Goal: Submit feedback/report problem: Submit feedback/report problem

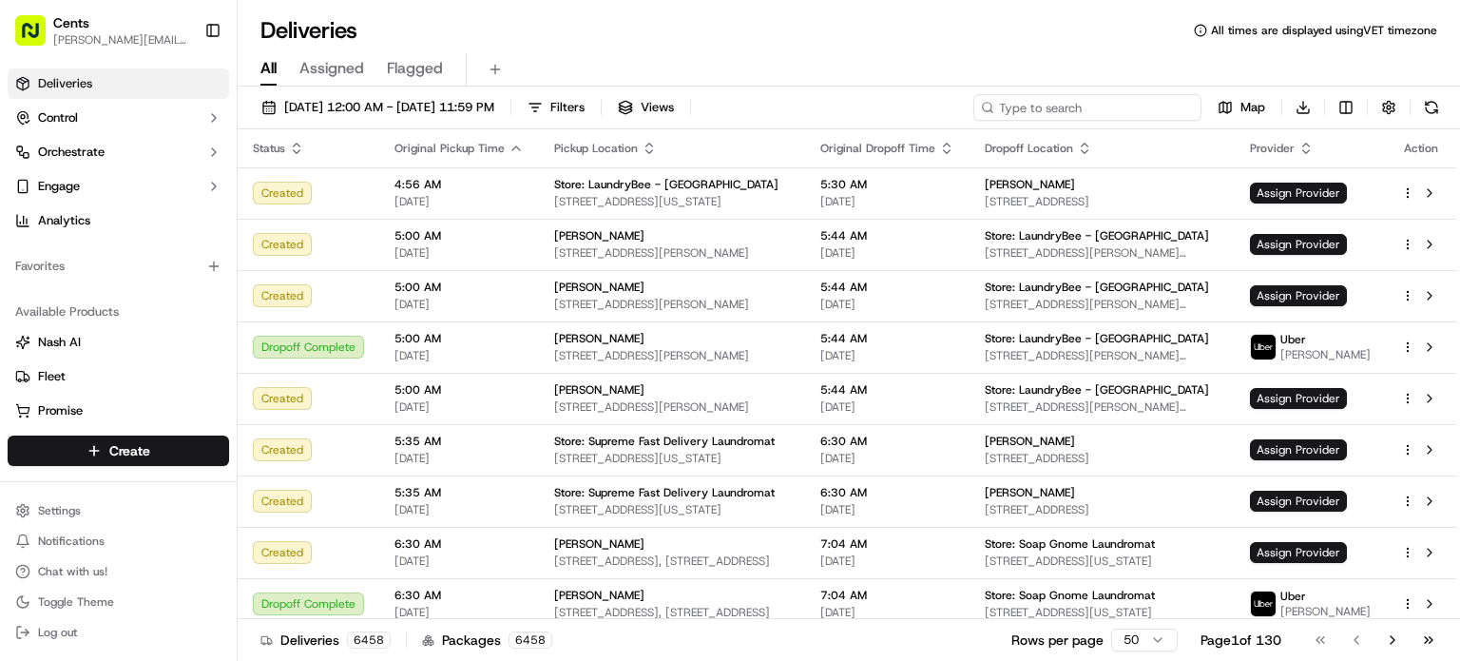
click at [1084, 113] on input at bounding box center [1088, 107] width 228 height 27
paste input "[PERSON_NAME]"
type input "[PERSON_NAME]"
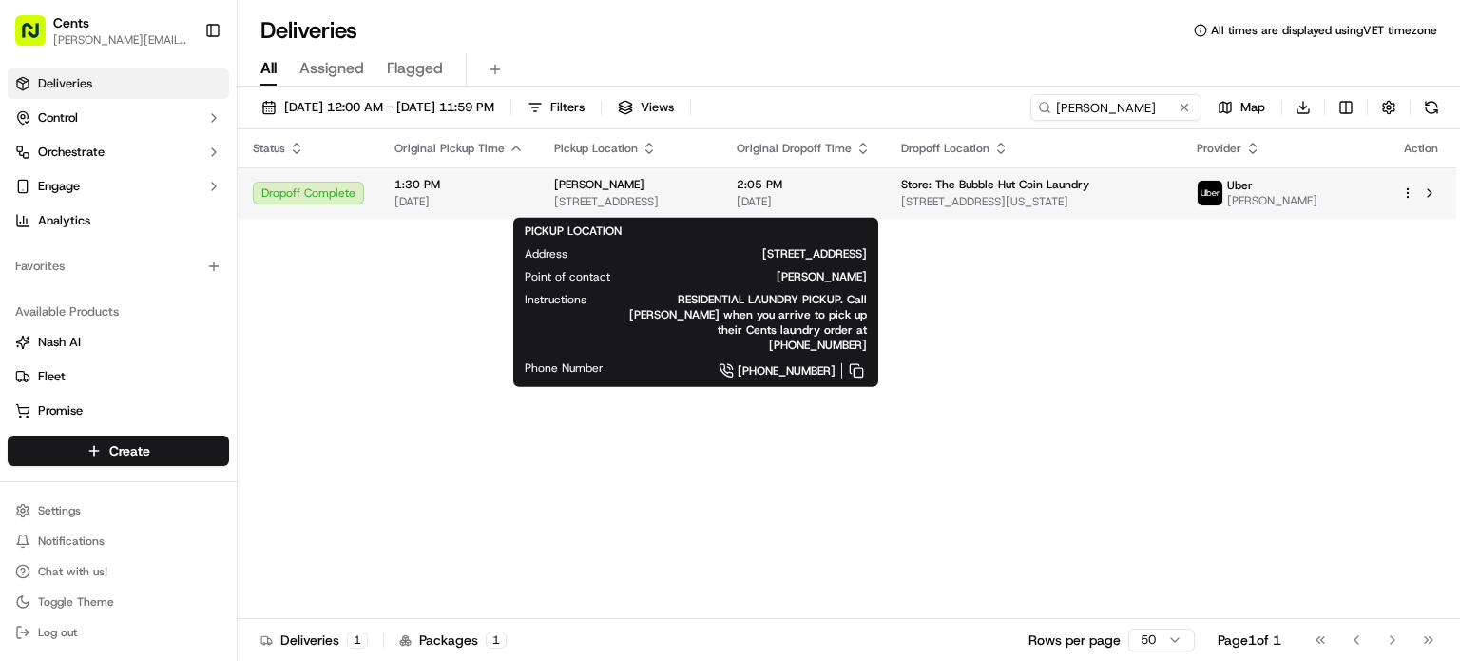
click at [704, 188] on div "[PERSON_NAME]" at bounding box center [630, 184] width 152 height 15
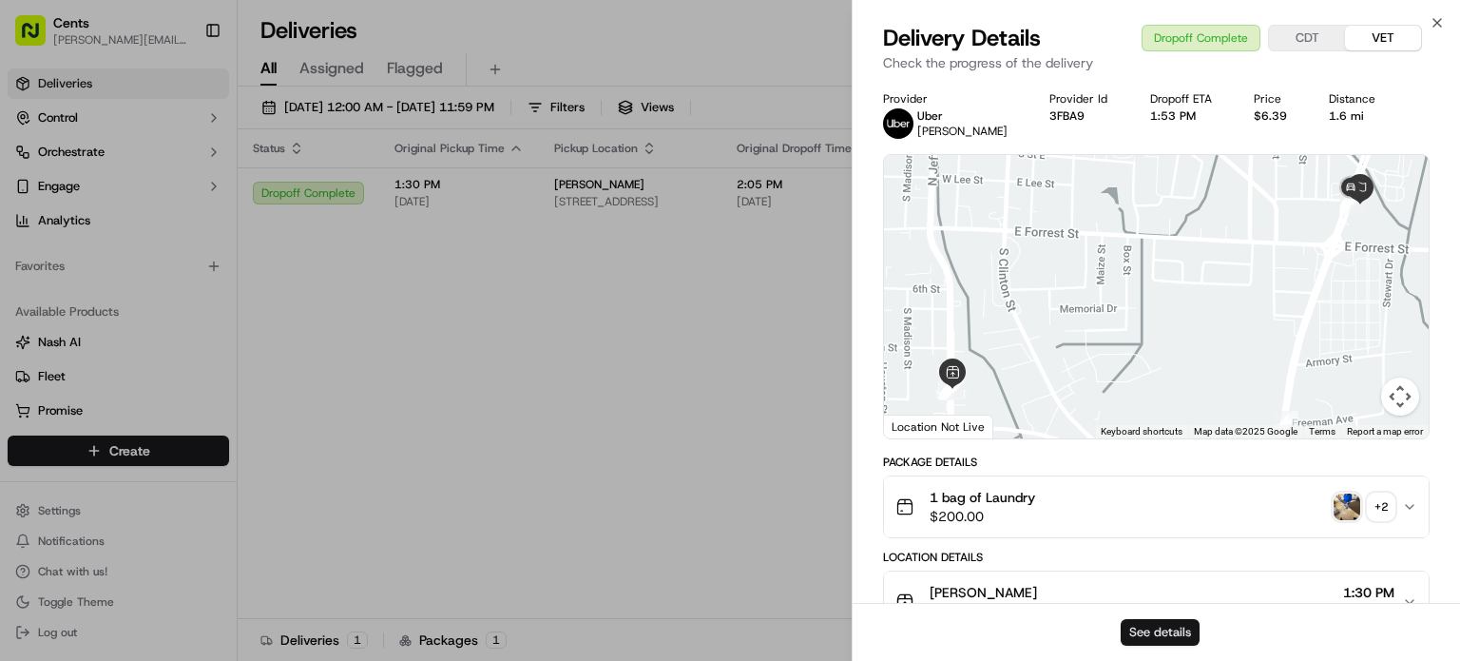
click at [1148, 623] on button "See details" at bounding box center [1160, 632] width 79 height 27
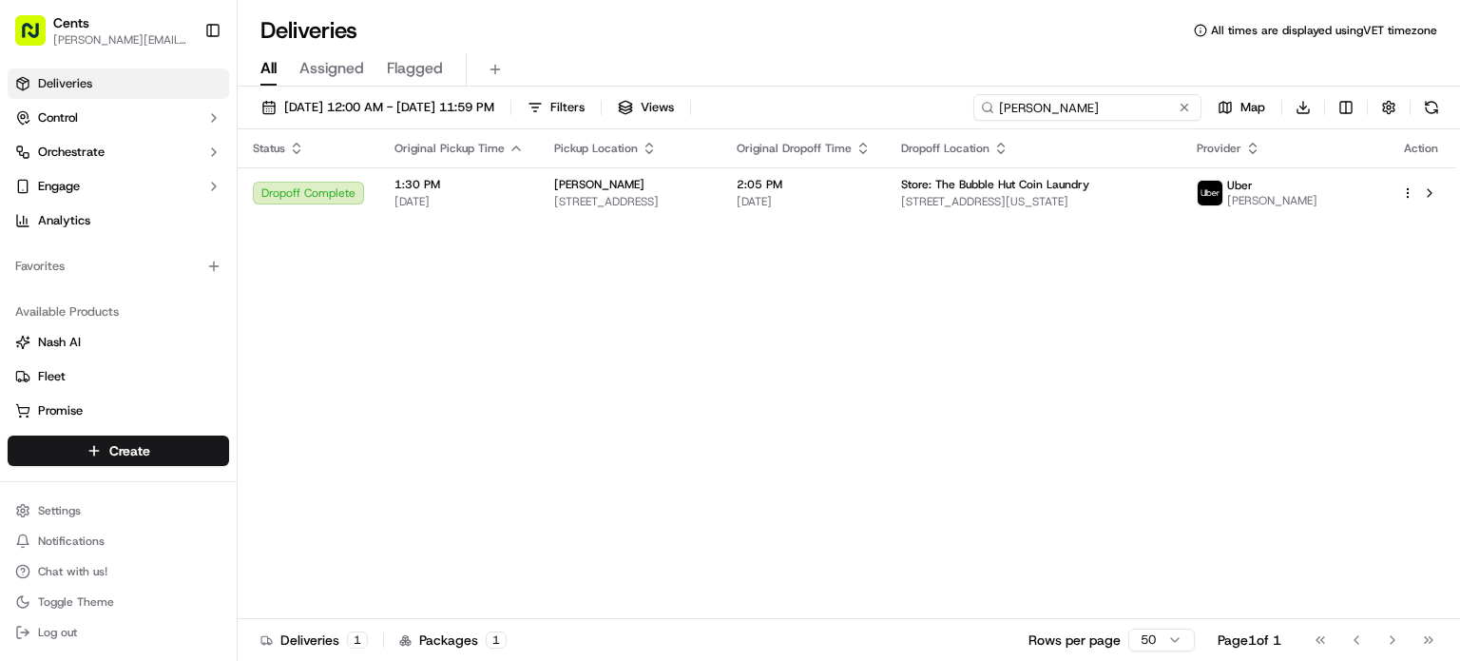
drag, startPoint x: 1166, startPoint y: 104, endPoint x: 943, endPoint y: 94, distance: 222.7
click at [943, 94] on div "09/17/2025 12:00 AM - 09/17/2025 11:59 PM Filters Views Danielle Collins Map Do…" at bounding box center [849, 111] width 1223 height 35
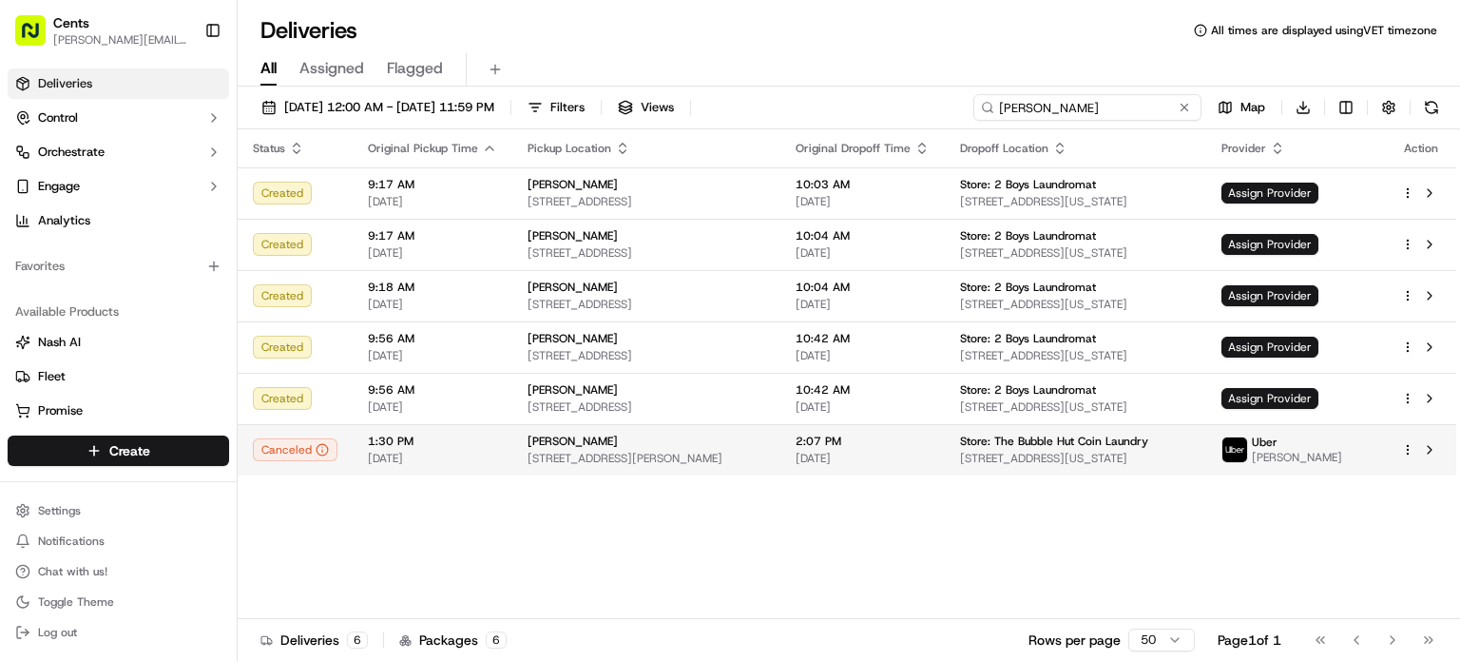
type input "leslie"
click at [651, 446] on div "LESLIE LESLIE" at bounding box center [647, 441] width 238 height 15
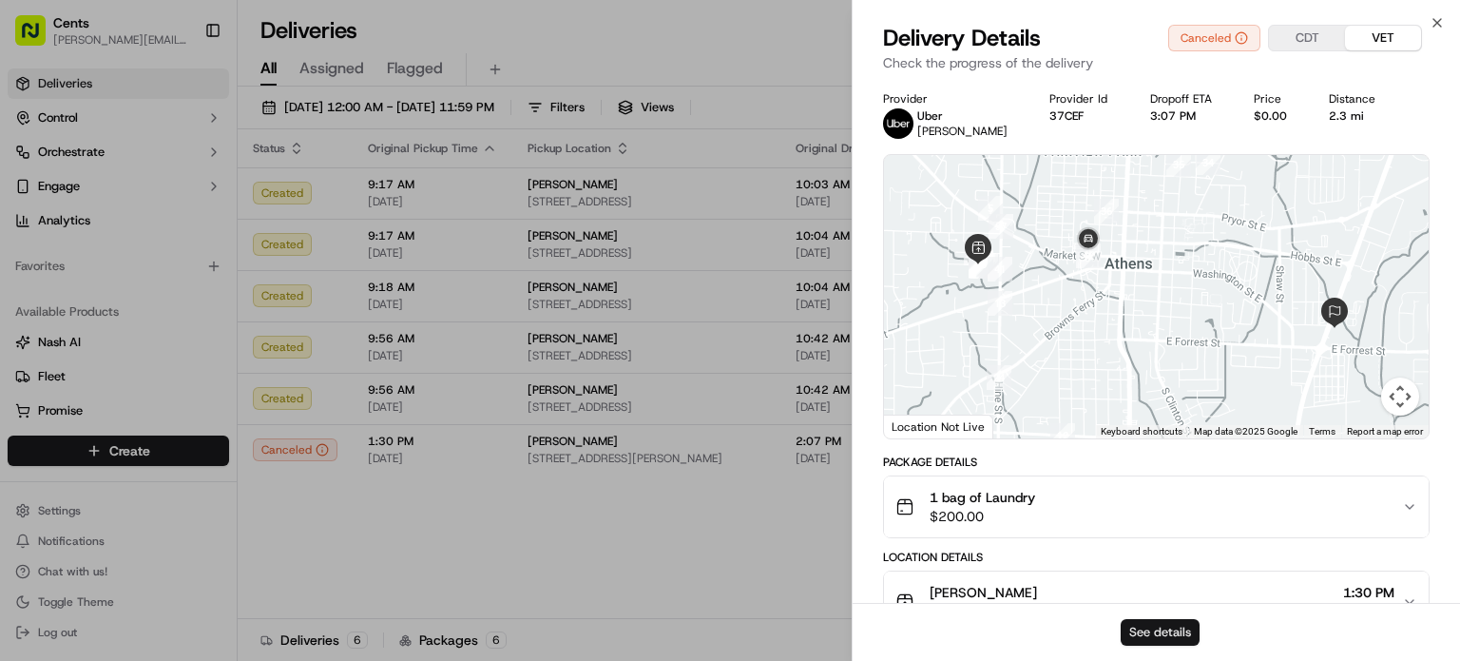
click at [1130, 627] on button "See details" at bounding box center [1160, 632] width 79 height 27
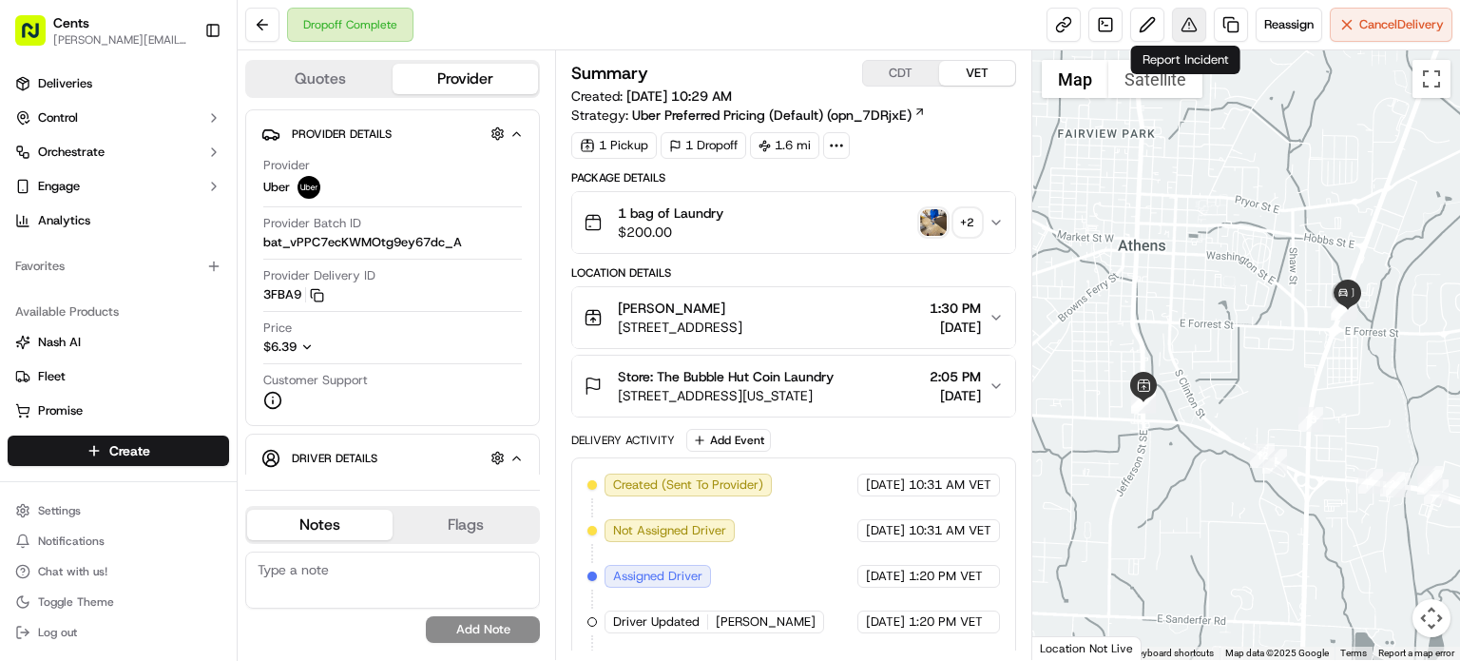
click at [1187, 31] on button at bounding box center [1189, 25] width 34 height 34
click at [939, 215] on img "button" at bounding box center [933, 222] width 27 height 27
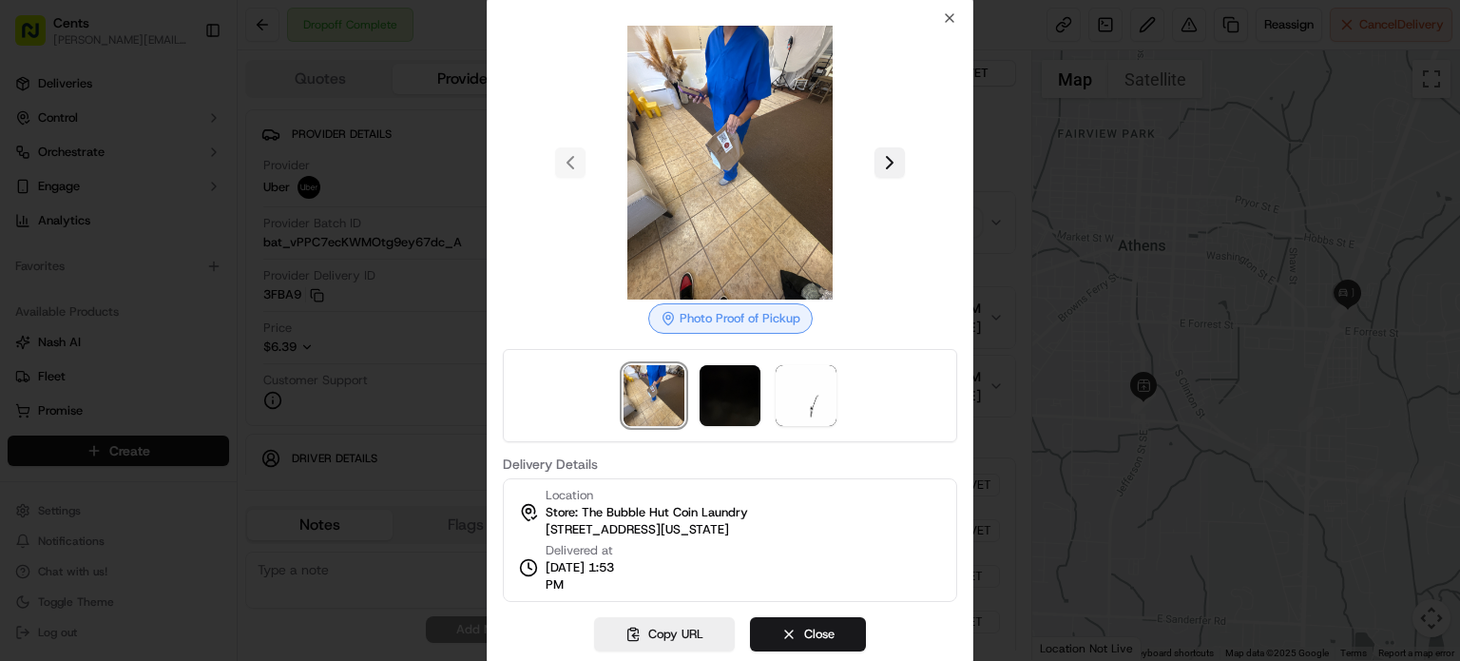
click at [888, 169] on button at bounding box center [890, 162] width 30 height 30
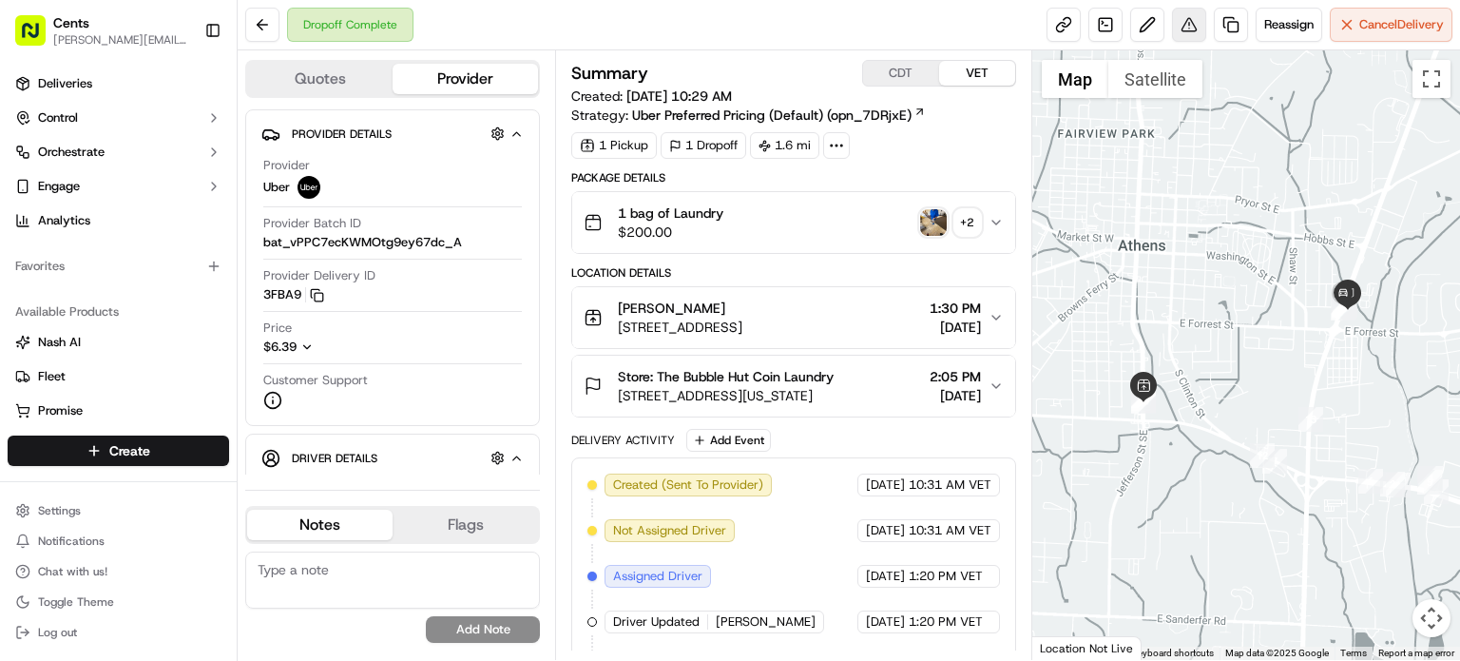
click at [1192, 30] on button at bounding box center [1189, 25] width 34 height 34
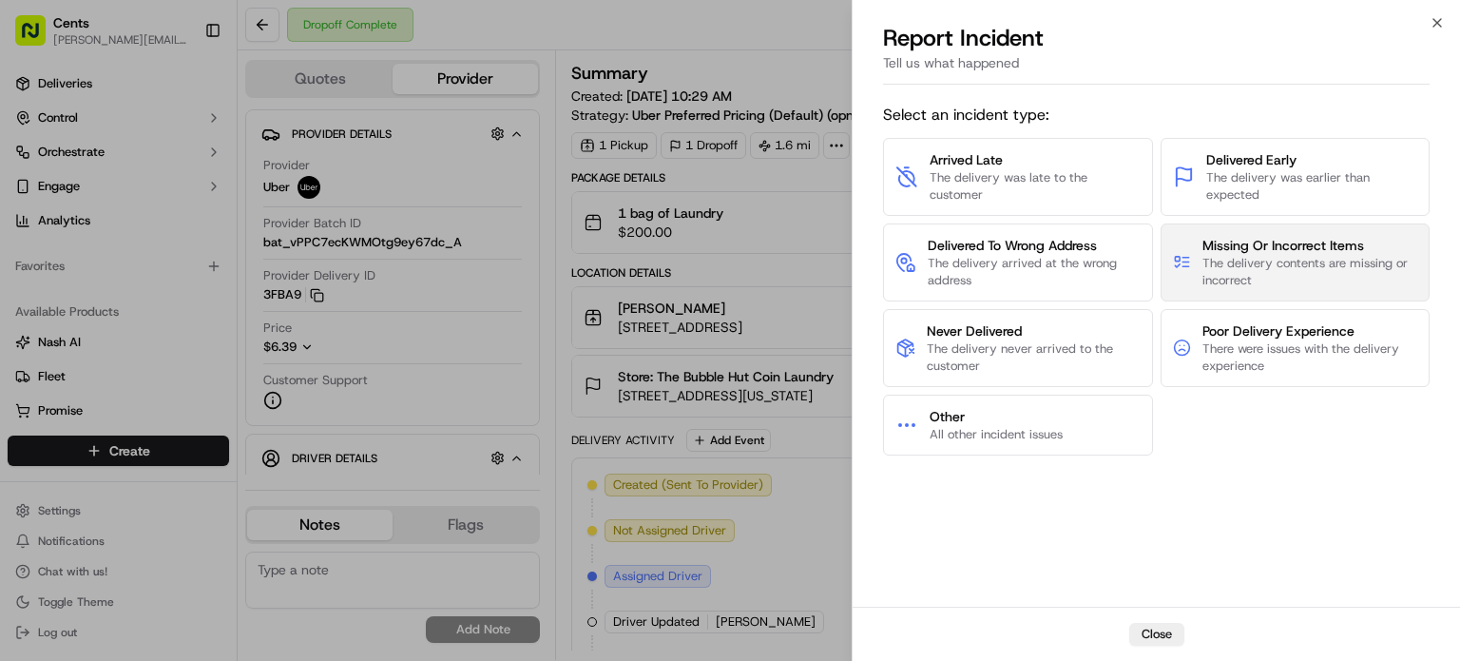
click at [1284, 280] on span "The delivery contents are missing or incorrect" at bounding box center [1310, 272] width 215 height 34
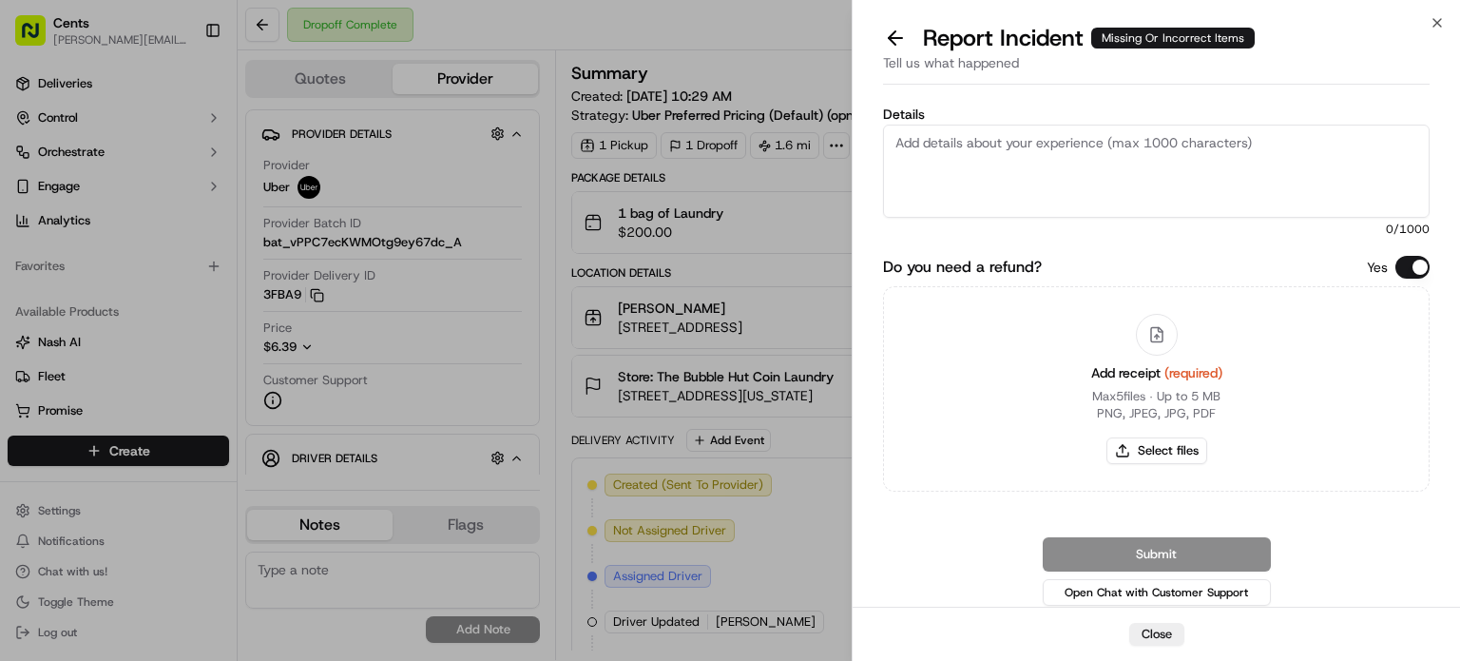
click at [1109, 182] on textarea "Details" at bounding box center [1156, 171] width 547 height 93
paste textarea "the driver showed up to the customer house, dropped a bag of chipotle, didn't s…"
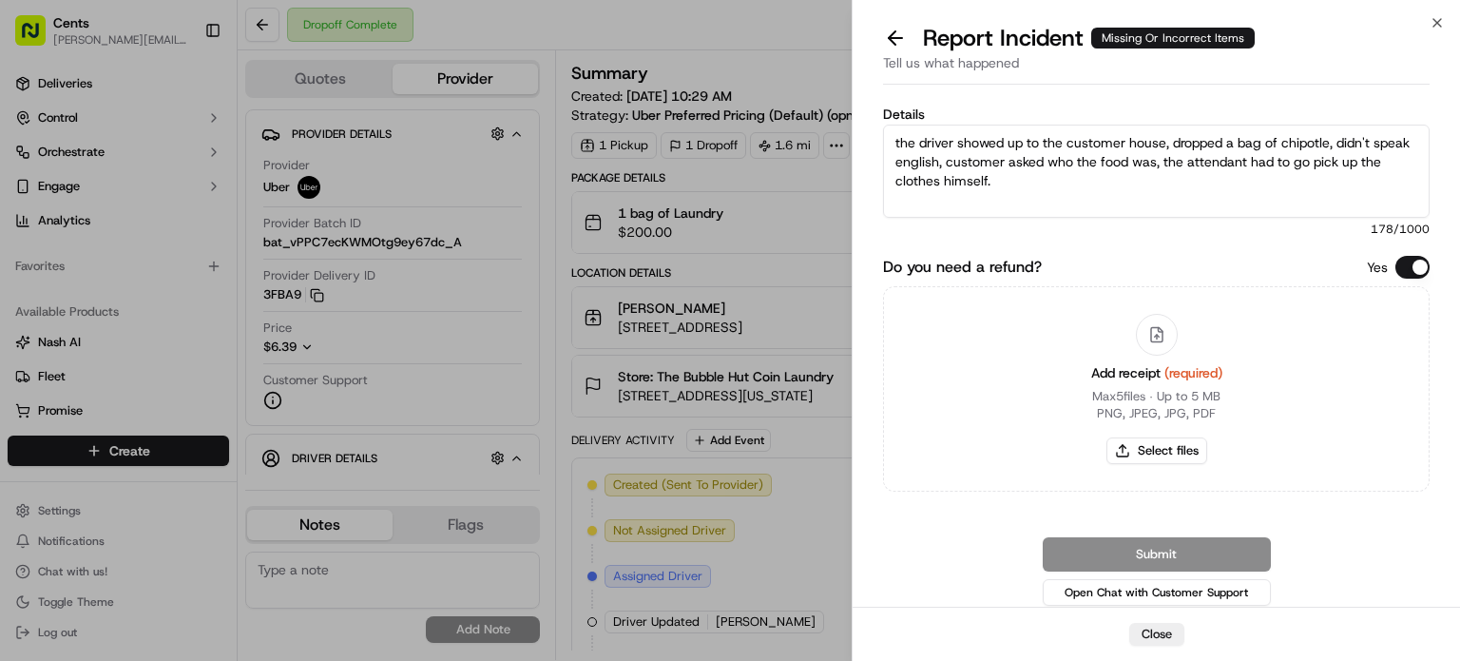
click at [897, 140] on textarea "the driver showed up to the customer house, dropped a bag of chipotle, didn't s…" at bounding box center [1156, 171] width 547 height 93
click at [1336, 137] on textarea "The driver showed up to the customer house, dropped a bag of chipotle, didn't s…" at bounding box center [1156, 171] width 547 height 93
click at [1236, 153] on textarea "The driver showed up to the customer house, dropped a bag of chipotle (he was s…" at bounding box center [1156, 171] width 547 height 93
drag, startPoint x: 997, startPoint y: 179, endPoint x: 1023, endPoint y: 181, distance: 25.7
click at [1023, 181] on textarea "The driver showed up to the customer house, dropped a bag of chipotle (he was s…" at bounding box center [1156, 171] width 547 height 93
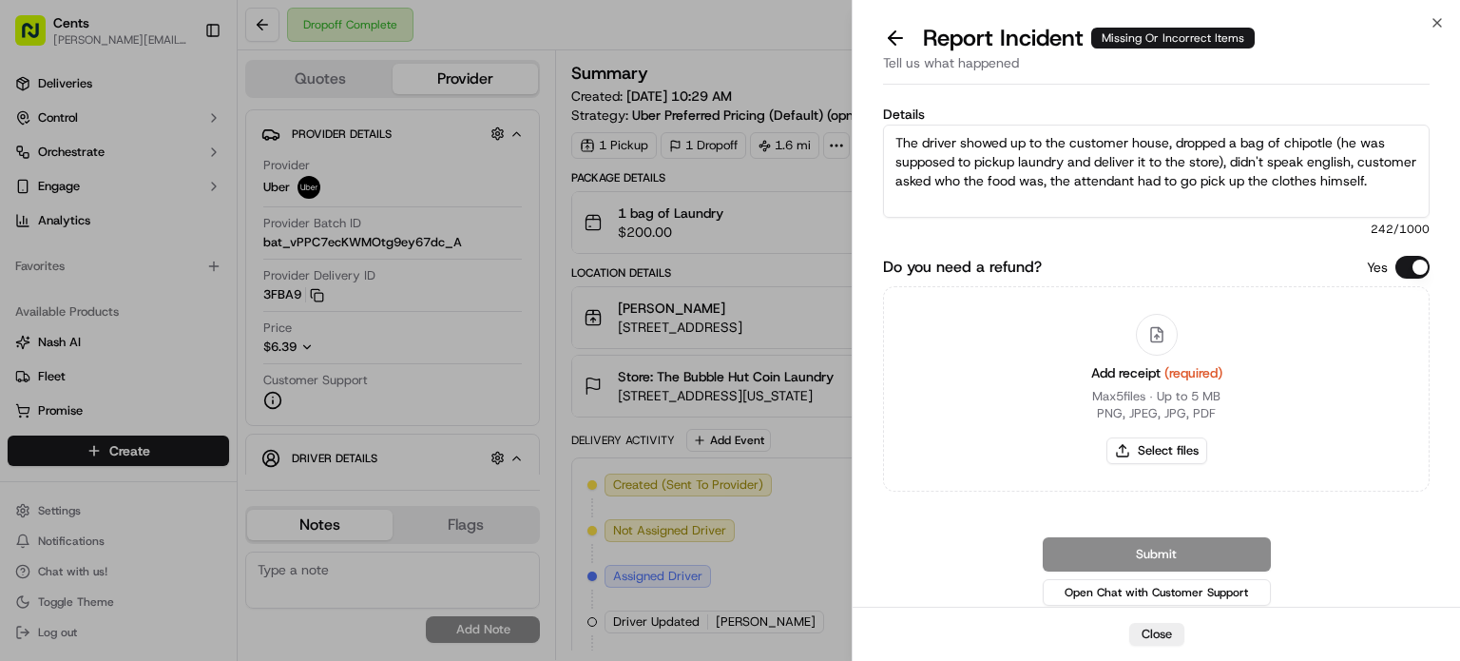
click at [1023, 181] on textarea "The driver showed up to the customer house, dropped a bag of chipotle (he was s…" at bounding box center [1156, 171] width 547 height 93
click at [1079, 178] on textarea "The driver showed up to the customer house, dropped a bag of chipotle (he was s…" at bounding box center [1156, 171] width 547 height 93
click at [1220, 181] on textarea "The driver showed up to the customer house, dropped a bag of chipotle (he was s…" at bounding box center [1156, 171] width 547 height 93
drag, startPoint x: 1216, startPoint y: 180, endPoint x: 1194, endPoint y: 177, distance: 22.1
click at [1194, 177] on textarea "The driver showed up to the customer house, dropped a bag of chipotle (he was s…" at bounding box center [1156, 171] width 547 height 93
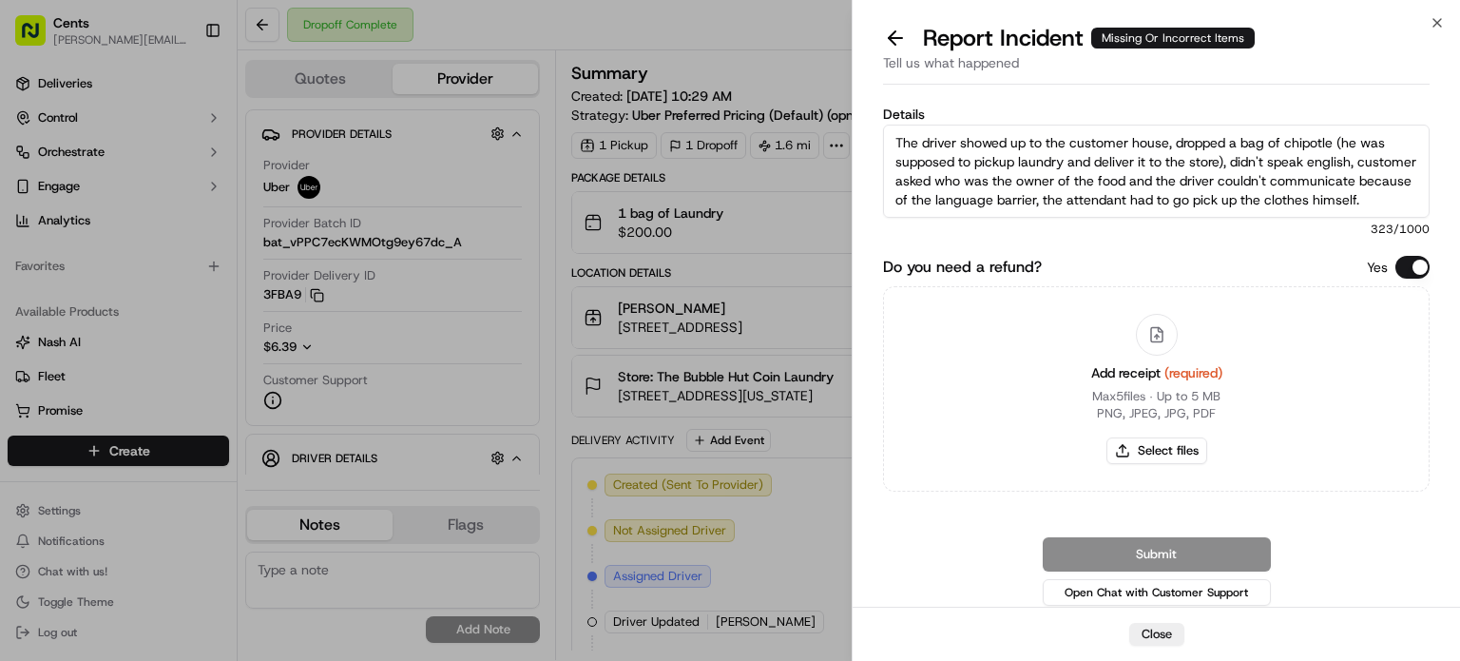
scroll to position [19, 0]
click at [1021, 191] on textarea "The driver showed up to the customer house, dropped a bag of chipotle (he was s…" at bounding box center [1156, 171] width 547 height 93
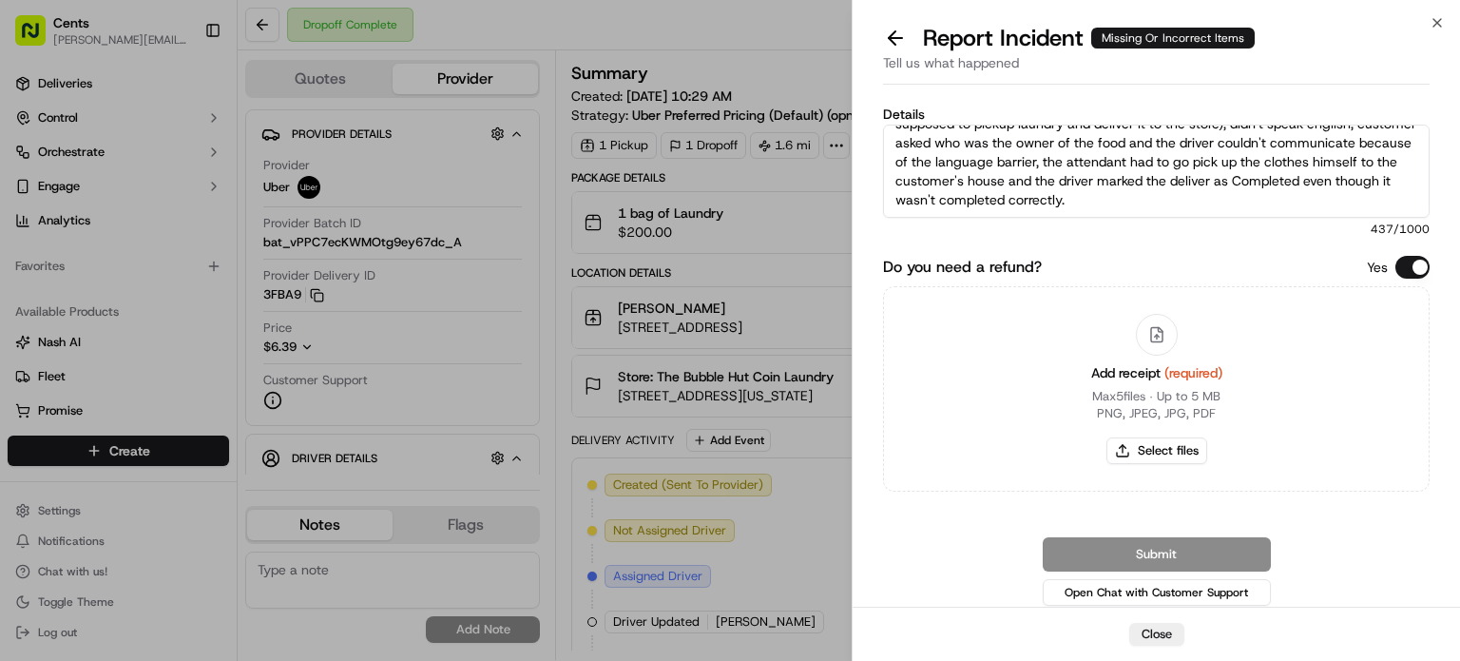
scroll to position [0, 0]
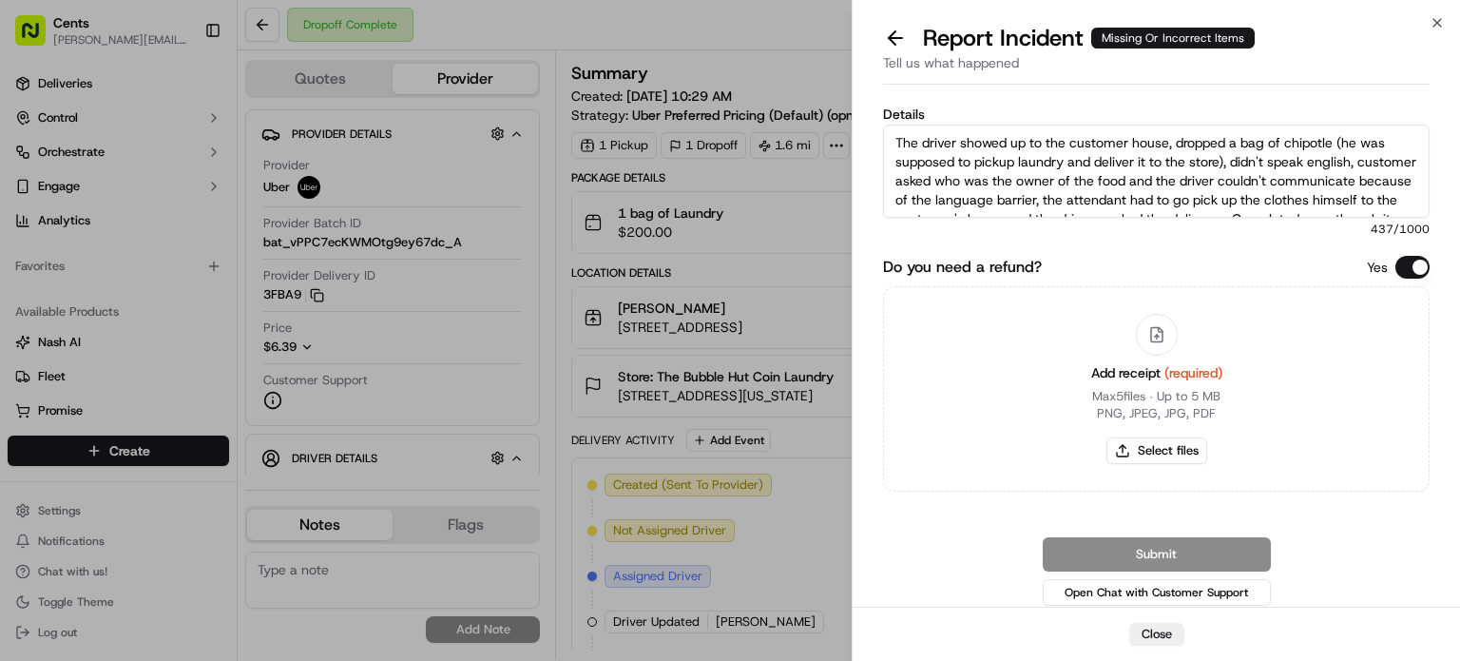
click at [1318, 162] on textarea "The driver showed up to the customer house, dropped a bag of chipotle (he was s…" at bounding box center [1156, 171] width 547 height 93
type textarea "The driver showed up to the customer house, dropped a bag of chipotle (he was s…"
click at [1165, 449] on button "Select files" at bounding box center [1157, 450] width 101 height 27
type input "C:\fakepath\Screenshot [DATE] 162039.png"
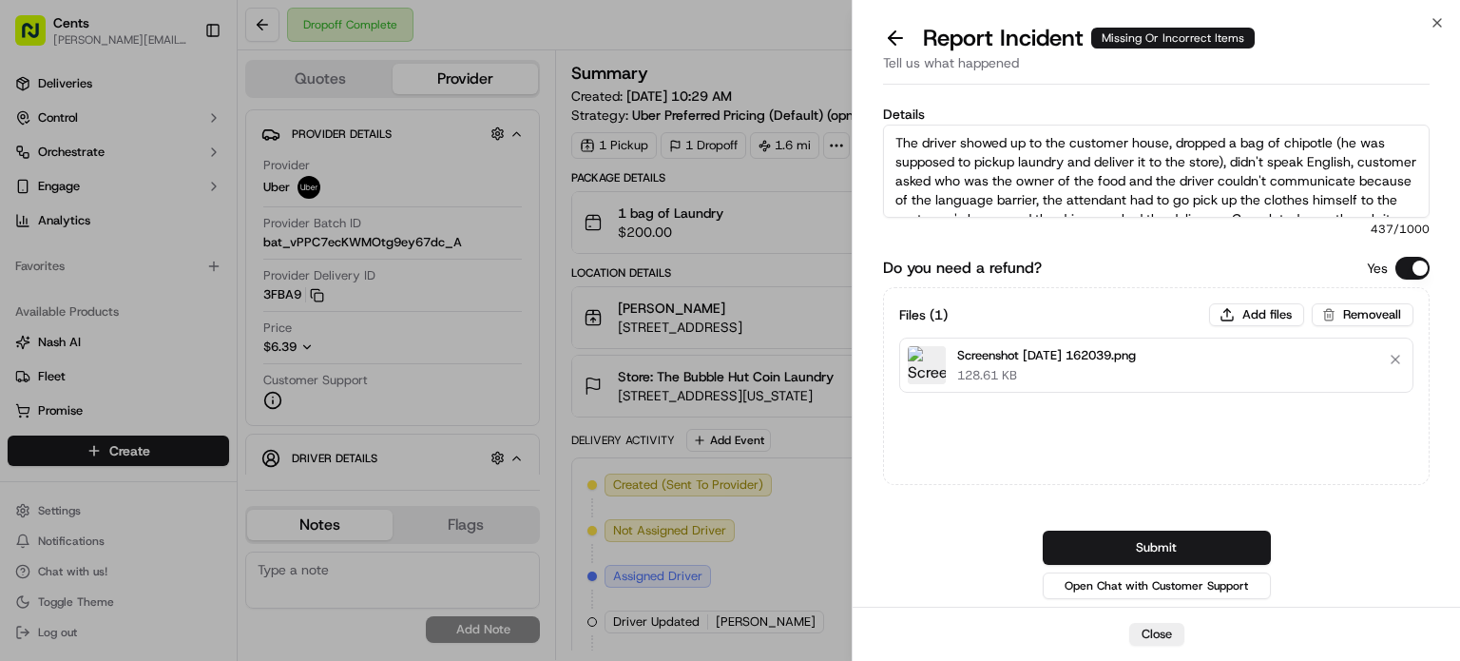
scroll to position [38, 0]
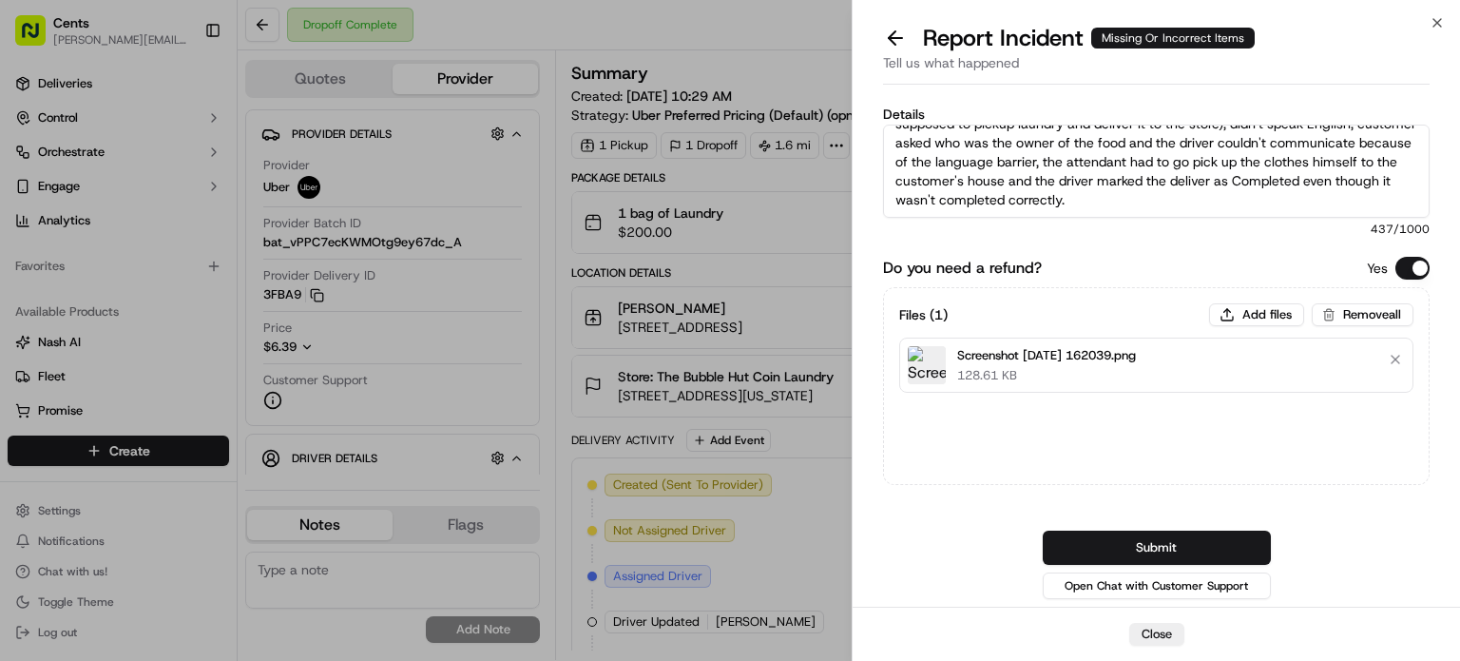
click at [1249, 200] on textarea "The driver showed up to the customer house, dropped a bag of chipotle (he was s…" at bounding box center [1156, 171] width 547 height 93
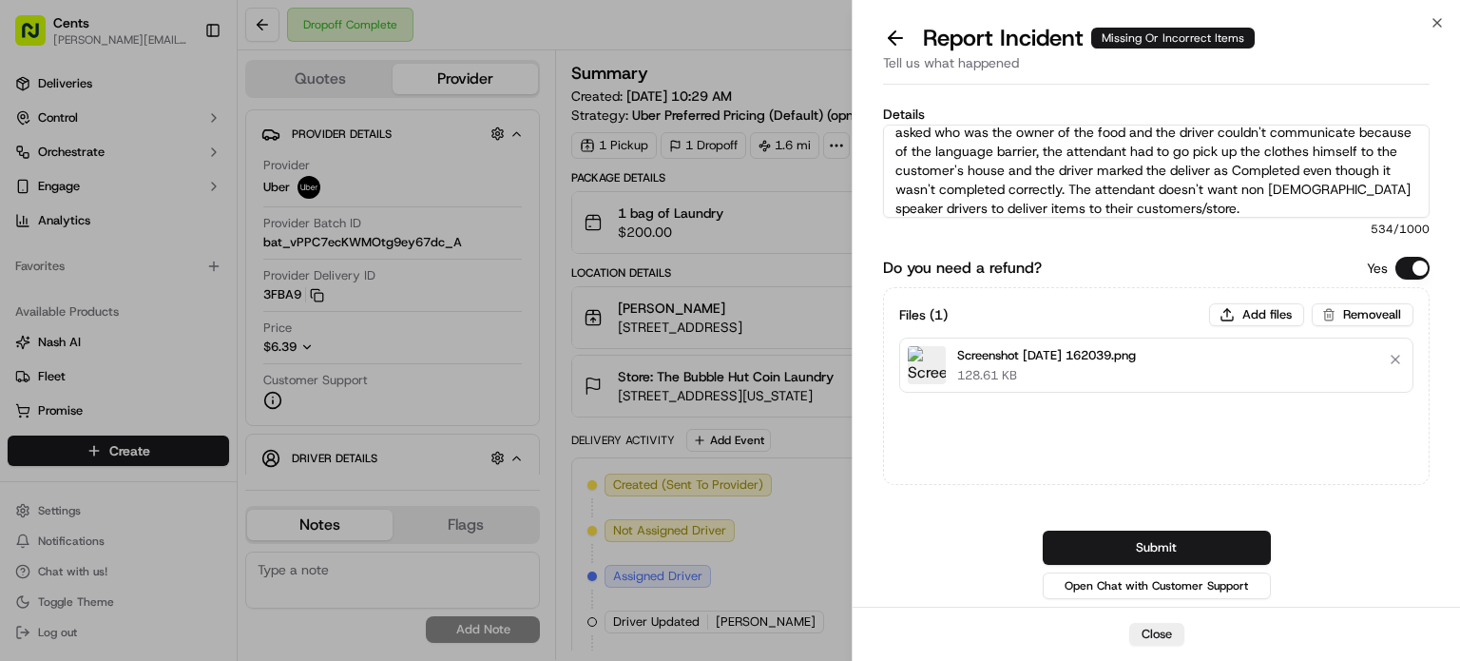
scroll to position [57, 0]
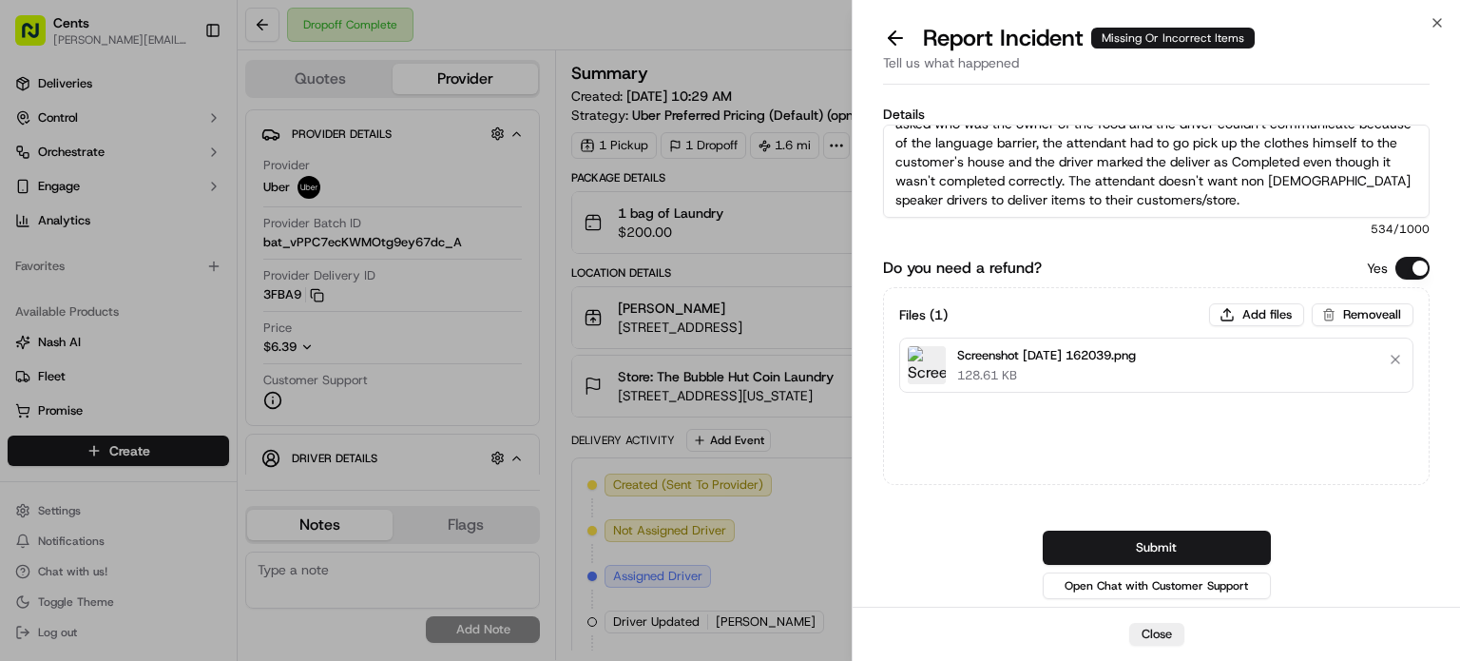
drag, startPoint x: 1231, startPoint y: 187, endPoint x: 1338, endPoint y: 220, distance: 111.3
click at [1338, 220] on div "Details The driver showed up to the customer house, dropped a bag of chipotle (…" at bounding box center [1156, 172] width 547 height 130
click at [1116, 195] on textarea "The driver showed up to the customer house, dropped a bag of chipotle (he was s…" at bounding box center [1156, 171] width 547 height 93
click at [1120, 197] on textarea "The driver showed up to the customer house, dropped a bag of chipotle (he was s…" at bounding box center [1156, 171] width 547 height 93
click at [1121, 197] on textarea "The driver showed up to the customer house, dropped a bag of chipotle (he was s…" at bounding box center [1156, 171] width 547 height 93
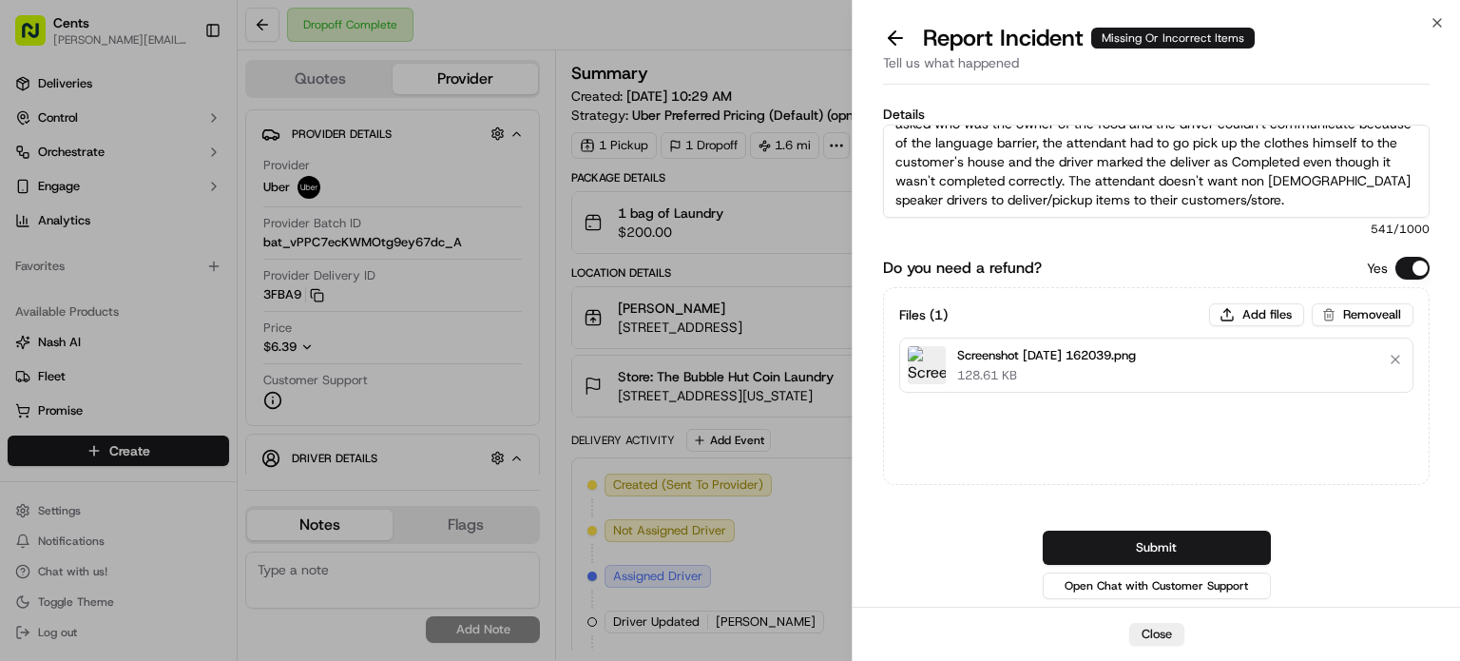
drag, startPoint x: 1228, startPoint y: 181, endPoint x: 1371, endPoint y: 201, distance: 144.0
click at [1371, 201] on textarea "The driver showed up to the customer house, dropped a bag of chipotle (he was s…" at bounding box center [1156, 171] width 547 height 93
type textarea "The driver showed up to the customer house, dropped a bag of chipotle (he was s…"
click at [1110, 556] on button "Submit" at bounding box center [1157, 548] width 228 height 34
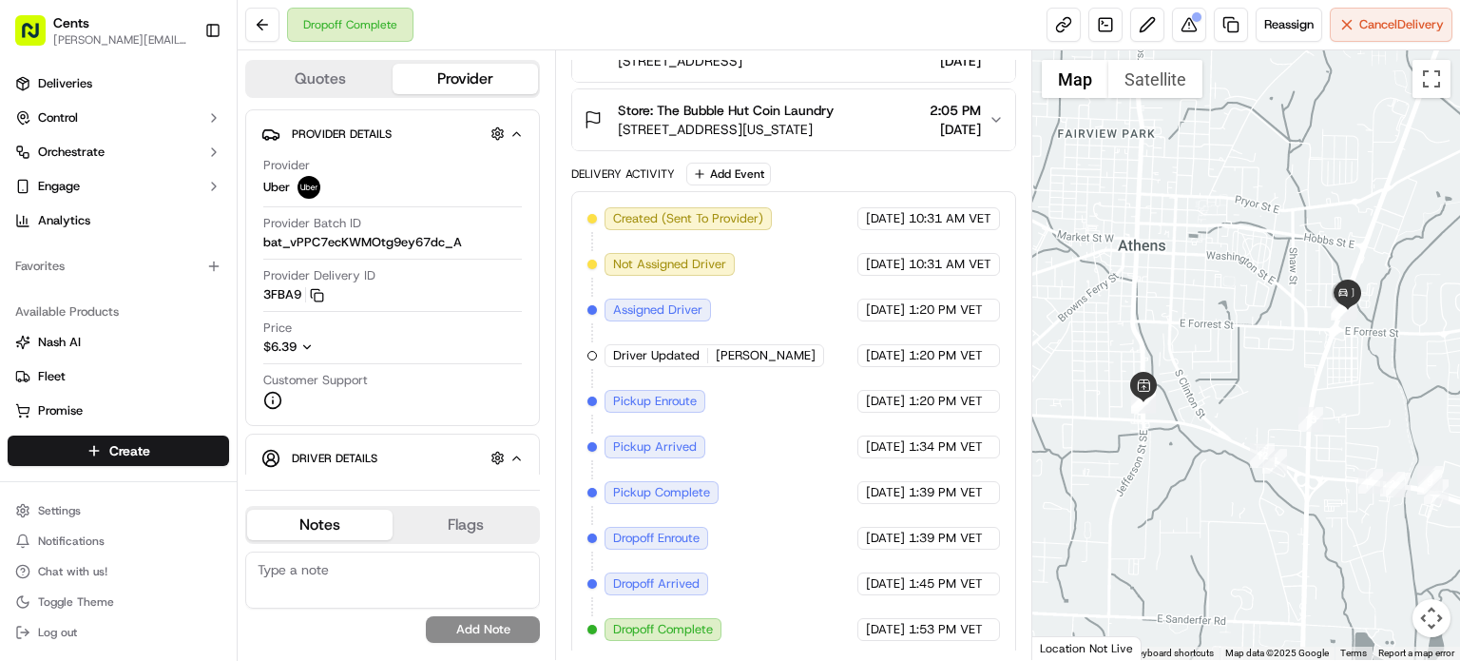
scroll to position [0, 0]
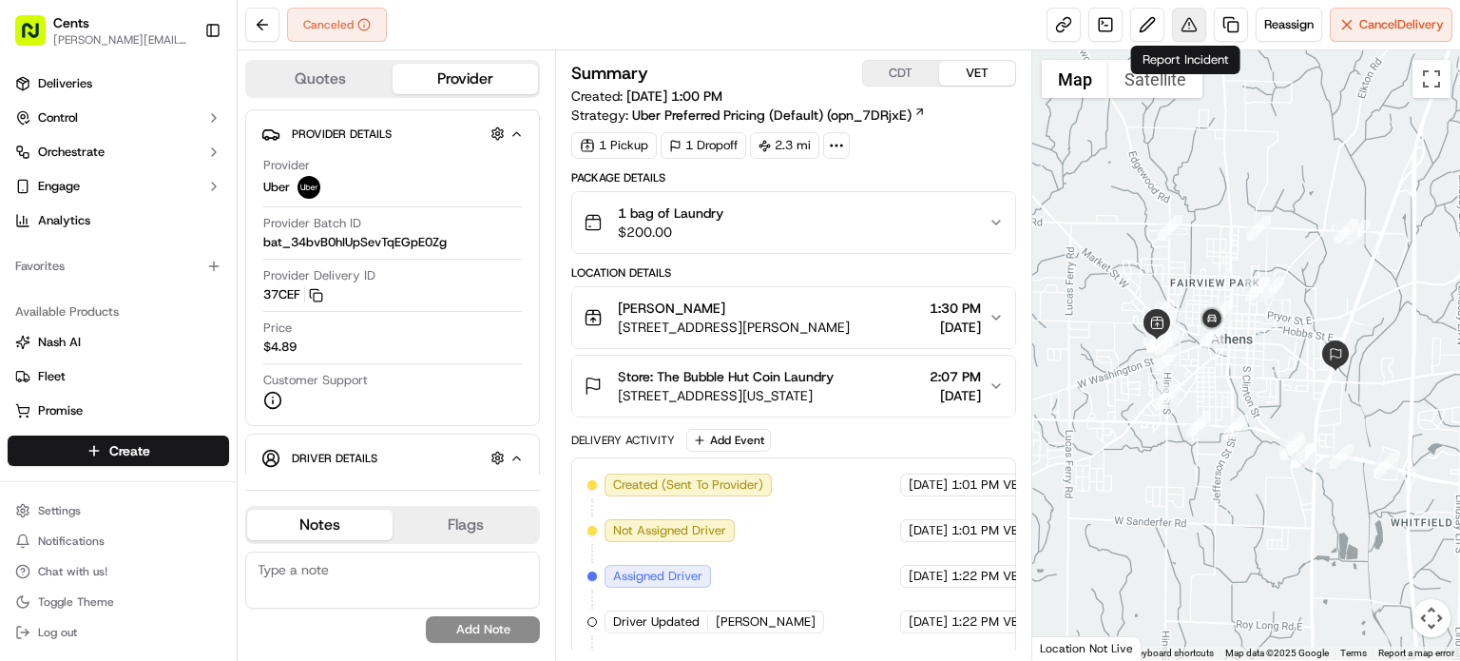
click at [1190, 30] on button at bounding box center [1189, 25] width 34 height 34
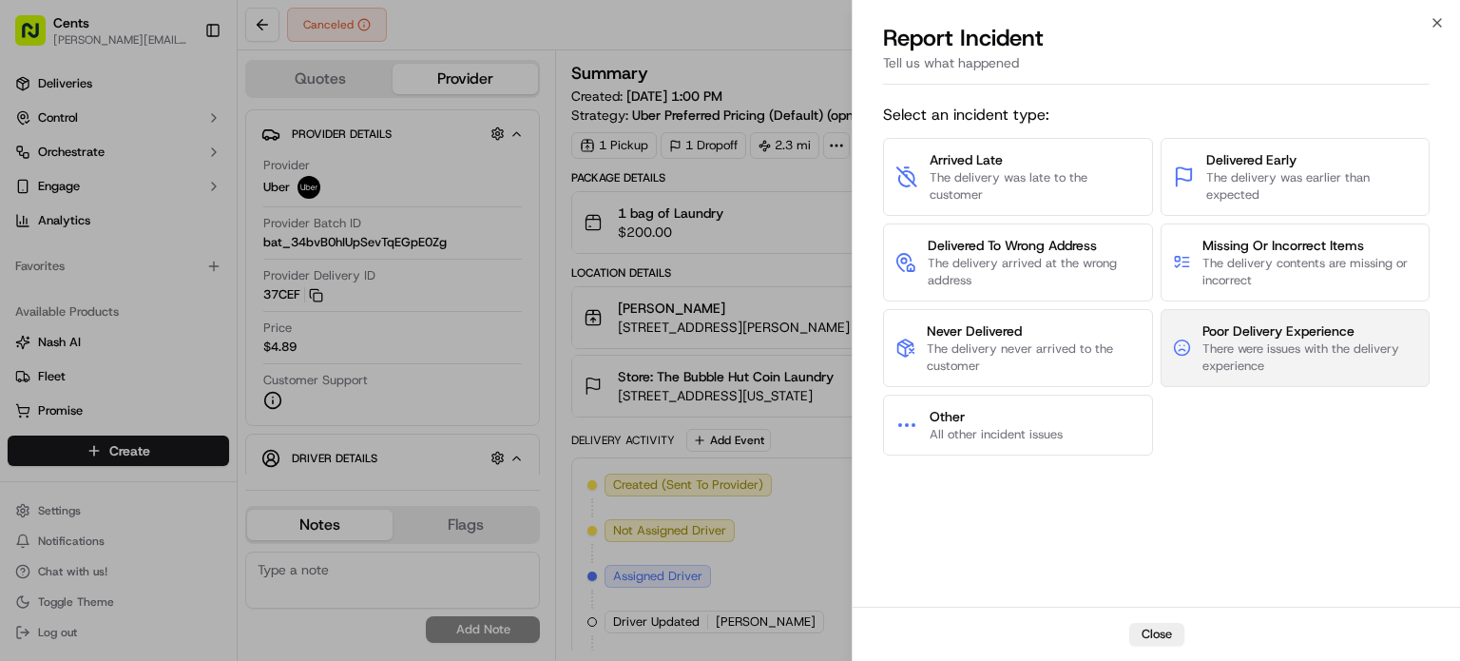
click at [1263, 338] on span "Poor Delivery Experience" at bounding box center [1310, 330] width 215 height 19
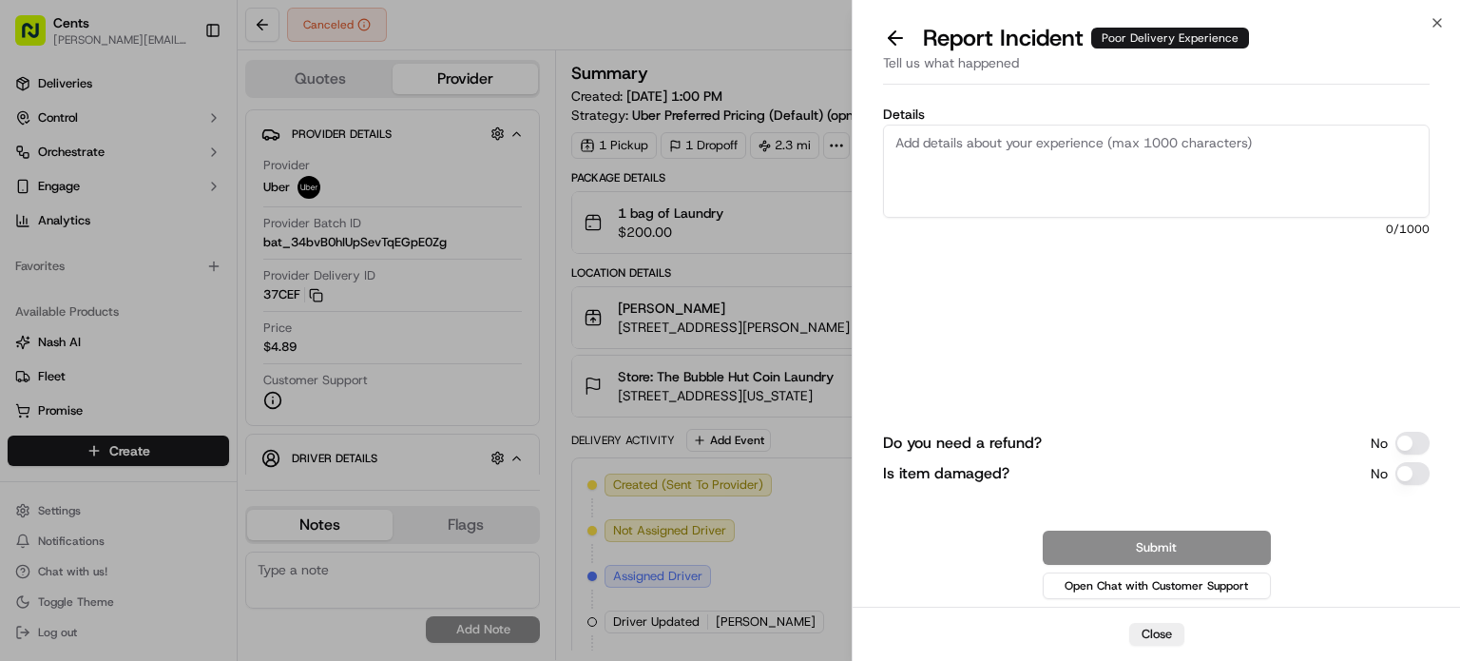
click at [1157, 164] on textarea "Details" at bounding box center [1156, 171] width 547 height 93
click at [994, 163] on textarea "Details" at bounding box center [1156, 171] width 547 height 93
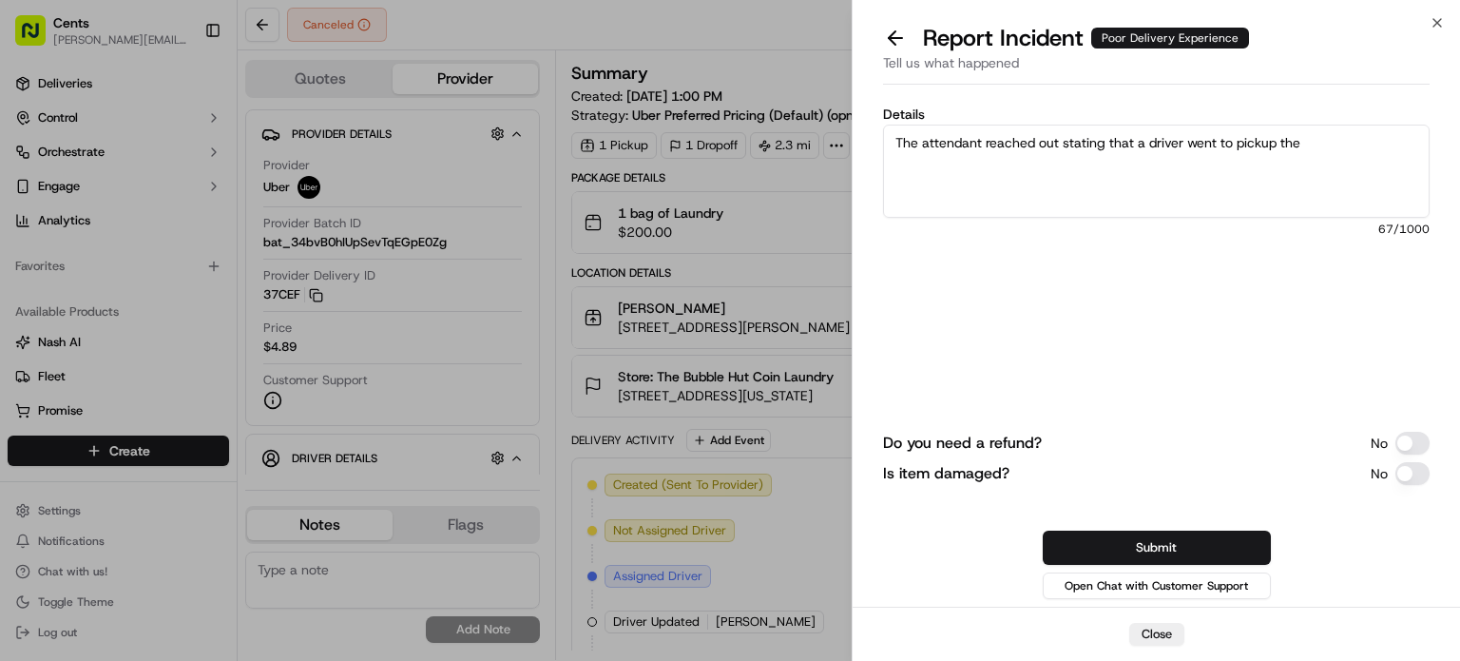
click at [1142, 131] on textarea "The attendant reached out stating that a driver went to pickup the" at bounding box center [1156, 171] width 547 height 93
click at [1311, 145] on textarea "The attendant reached out stating that a driver went to pickup the" at bounding box center [1156, 171] width 547 height 93
click at [1182, 163] on textarea "The attendant reached out stating that a driver went to pickup the clothes to t…" at bounding box center [1156, 171] width 547 height 93
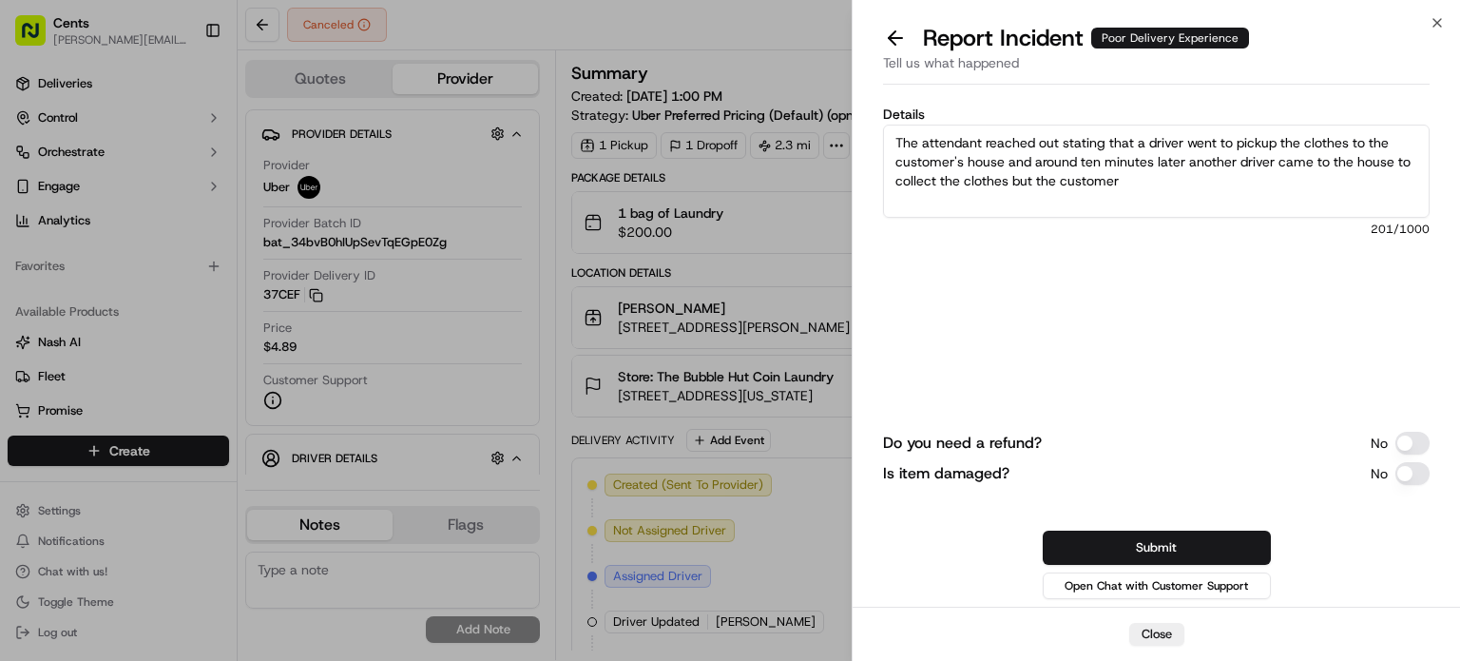
click at [1228, 181] on textarea "The attendant reached out stating that a driver went to pickup the clothes to t…" at bounding box center [1156, 171] width 547 height 93
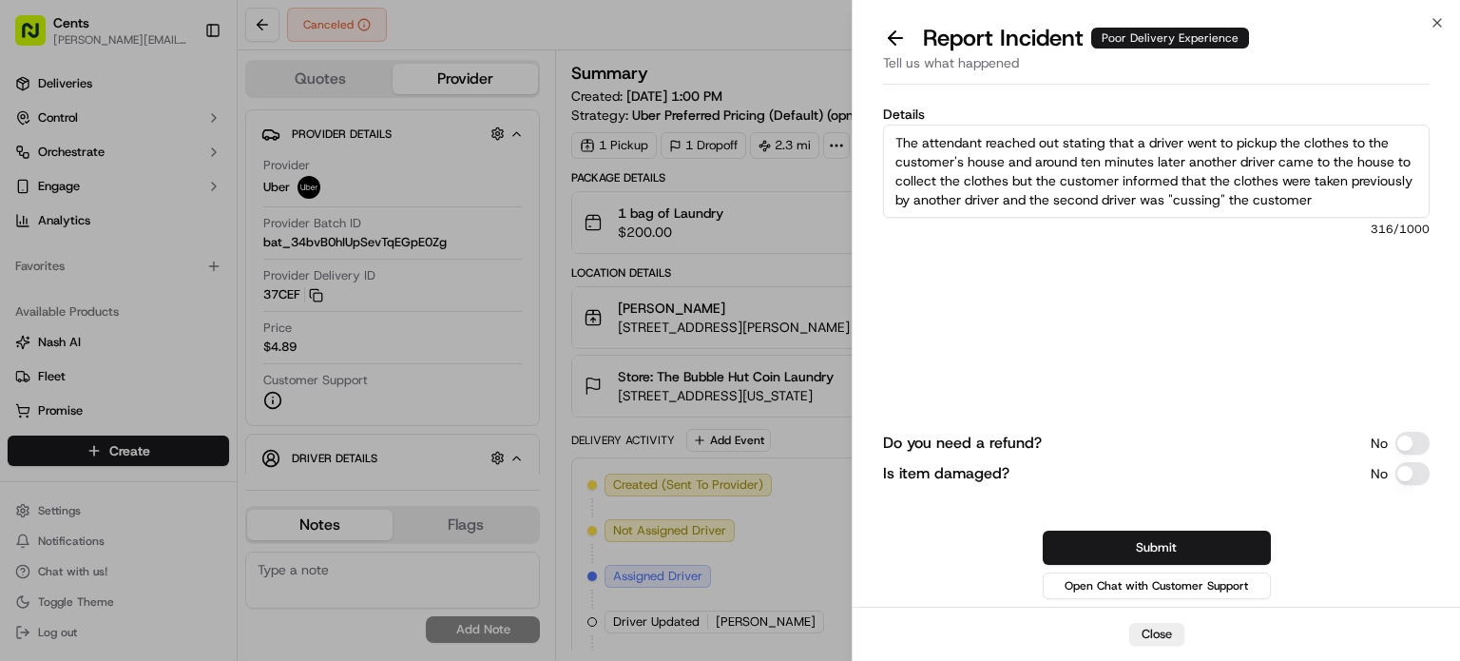
drag, startPoint x: 1223, startPoint y: 199, endPoint x: 1188, endPoint y: 200, distance: 34.2
click at [1188, 200] on textarea "The attendant reached out stating that a driver went to pickup the clothes to t…" at bounding box center [1156, 171] width 547 height 93
click at [1175, 200] on textarea "The attendant reached out stating that a driver went to pickup the clothes to t…" at bounding box center [1156, 171] width 547 height 93
click at [1215, 193] on textarea "The attendant reached out stating that a driver went to pickup the clothes to t…" at bounding box center [1156, 171] width 547 height 93
click at [1401, 204] on textarea "The attendant reached out stating that a driver went to pickup the clothes to t…" at bounding box center [1156, 171] width 547 height 93
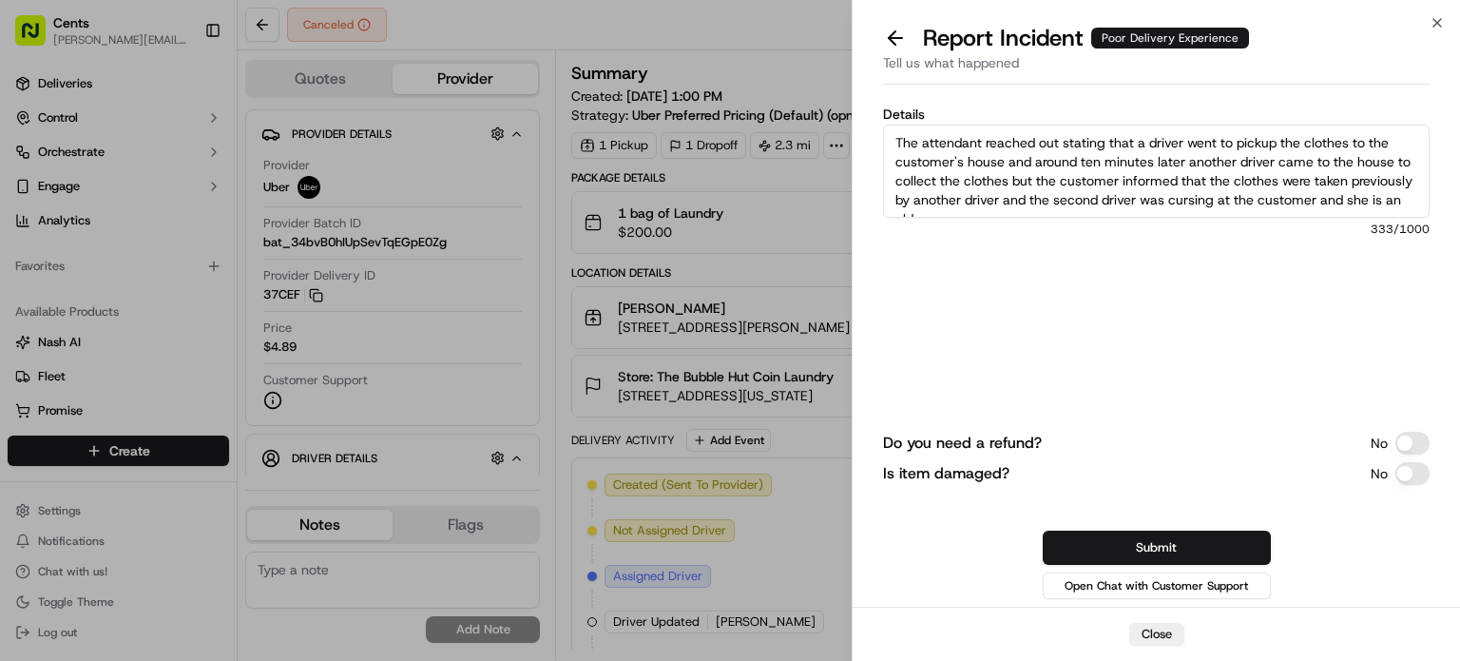
scroll to position [10, 0]
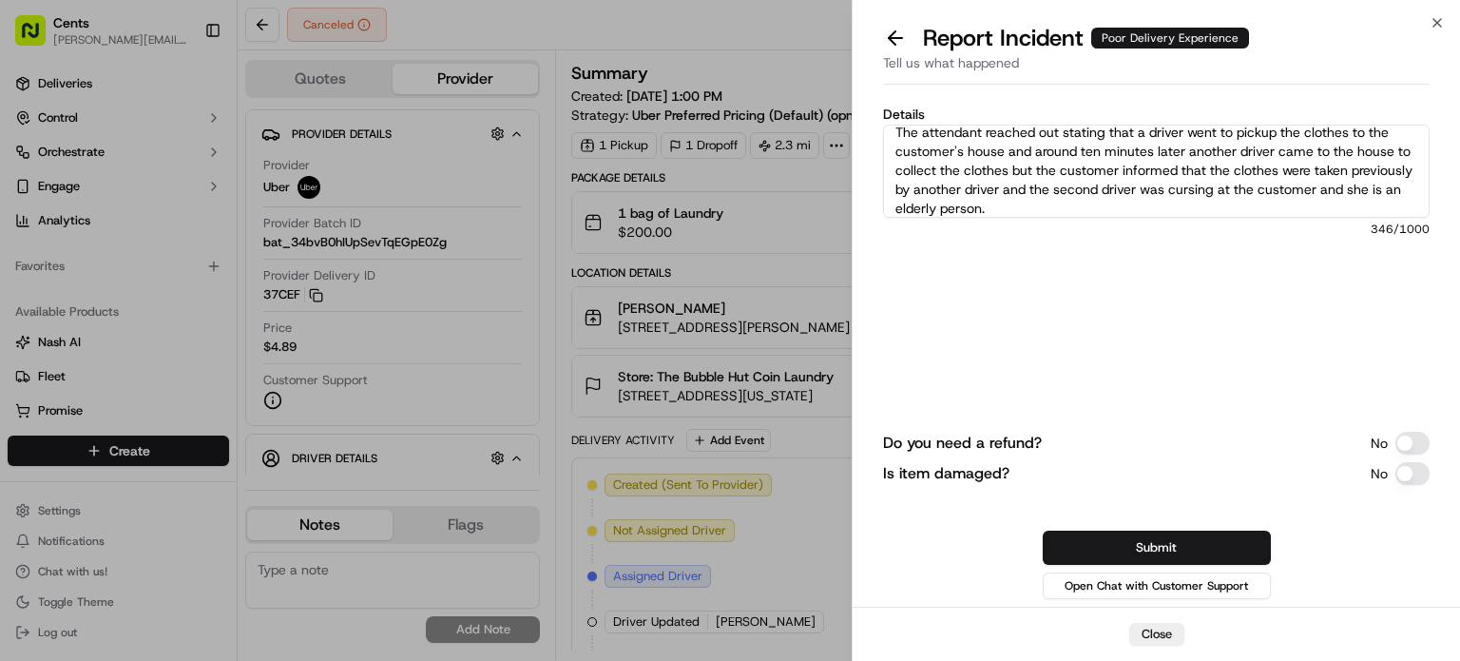
type textarea "The attendant reached out stating that a driver went to pickup the clothes to t…"
click at [1411, 433] on button "Do you need a refund?" at bounding box center [1413, 443] width 34 height 23
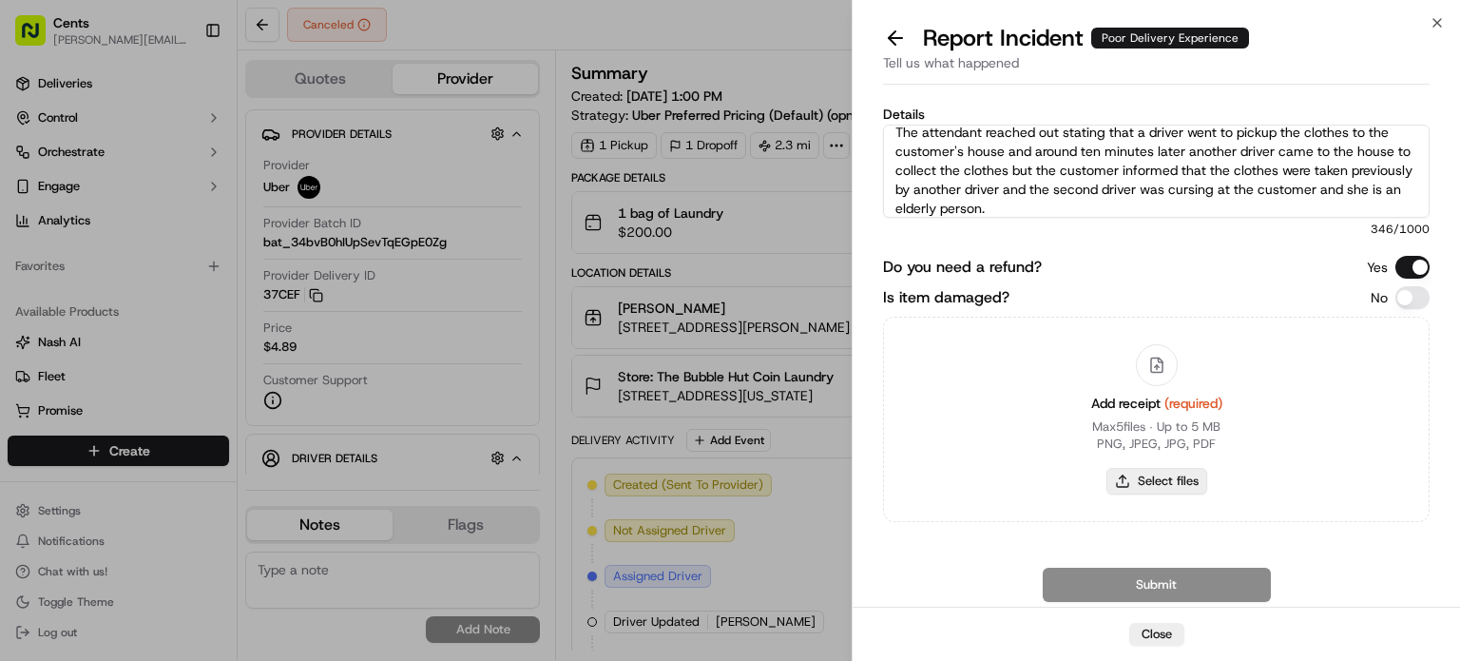
click at [1157, 484] on button "Select files" at bounding box center [1157, 481] width 101 height 27
type input "C:\fakepath\Screenshot 2025-09-17 164455.png"
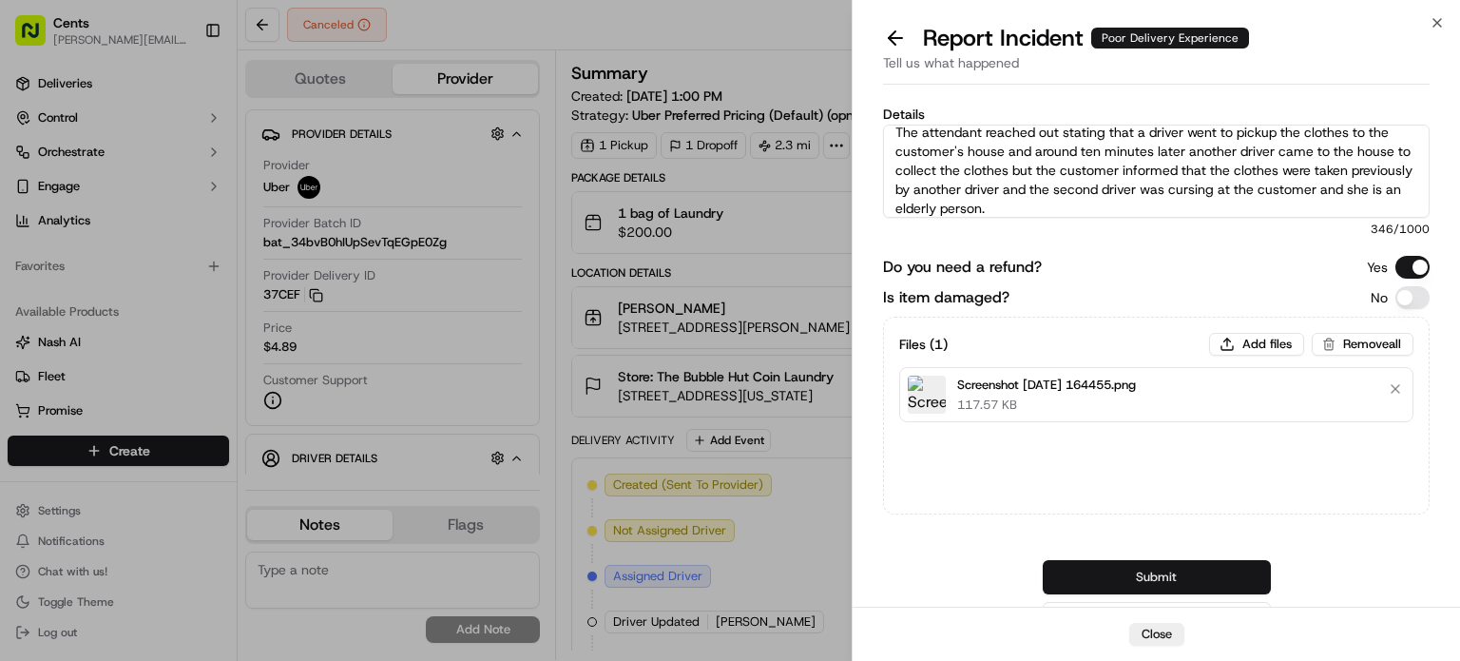
click at [1084, 573] on button "Submit" at bounding box center [1157, 577] width 228 height 34
click at [1099, 210] on textarea "The attendant reached out stating that a driver went to pickup the clothes to t…" at bounding box center [1156, 171] width 547 height 93
type textarea "The attendant reached out stating that a driver went to pickup the clothes to t…"
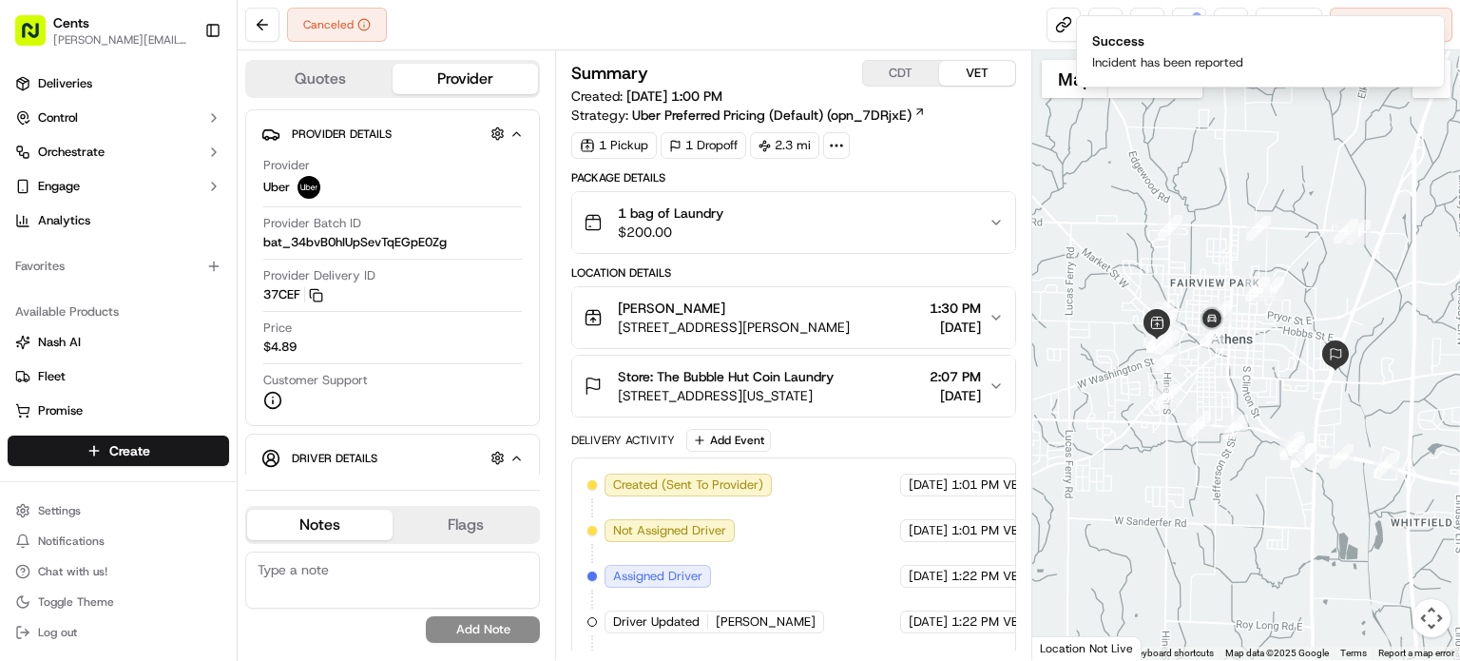
click at [1142, 626] on div at bounding box center [1246, 354] width 428 height 609
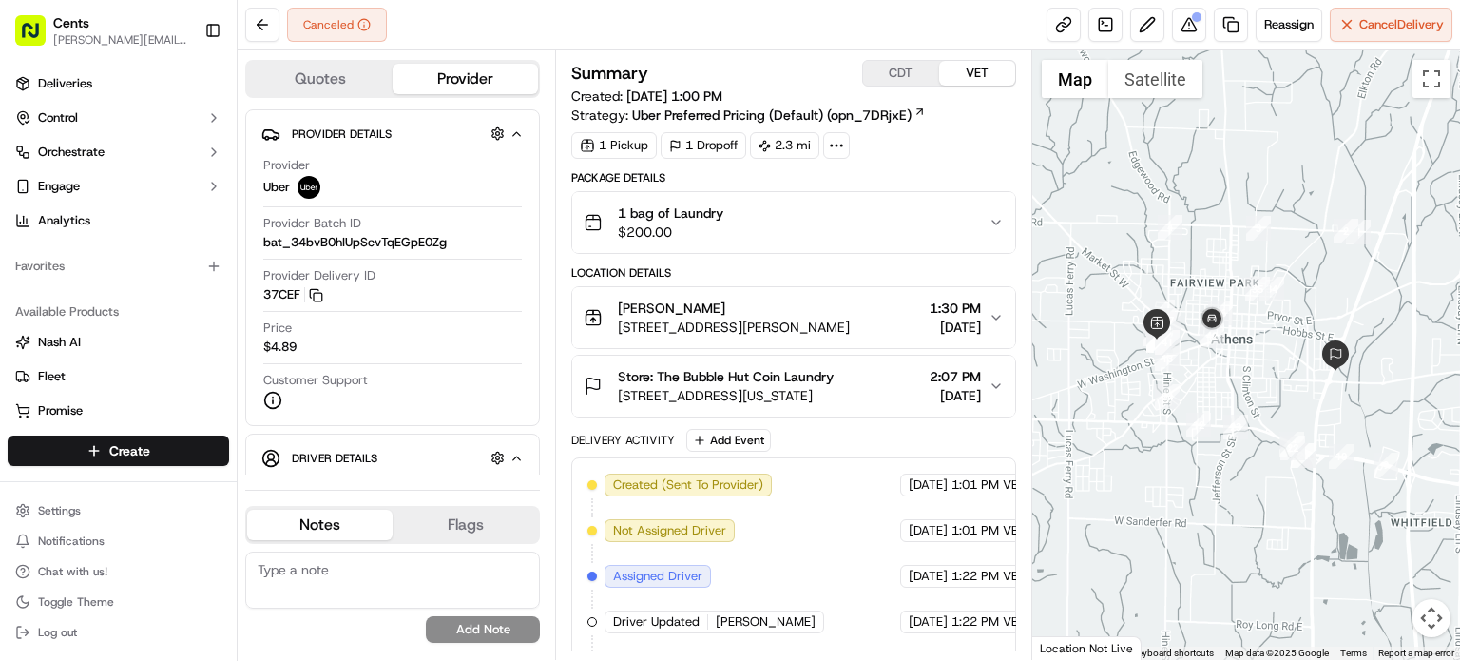
scroll to position [357, 0]
